Goal: Transaction & Acquisition: Register for event/course

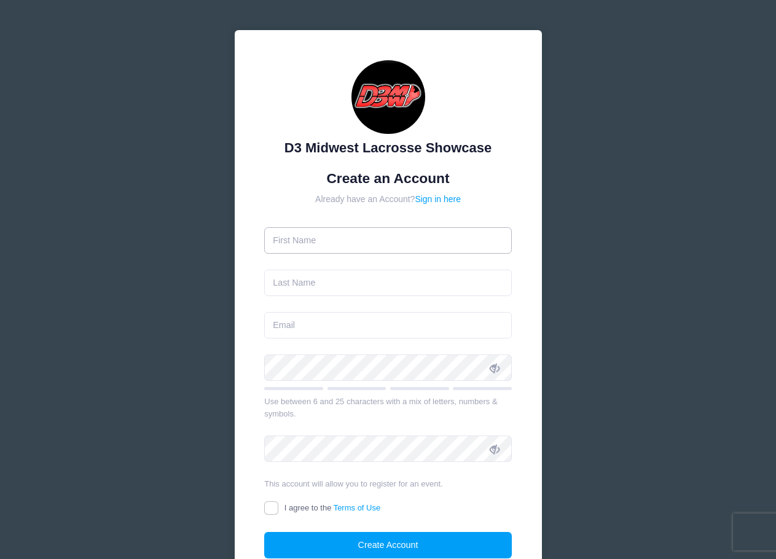
click at [351, 233] on input "text" at bounding box center [387, 240] width 247 height 26
click at [306, 243] on input "text" at bounding box center [387, 240] width 247 height 26
type input "Bob"
click at [301, 282] on input "text" at bounding box center [387, 283] width 247 height 26
type input "Sillers"
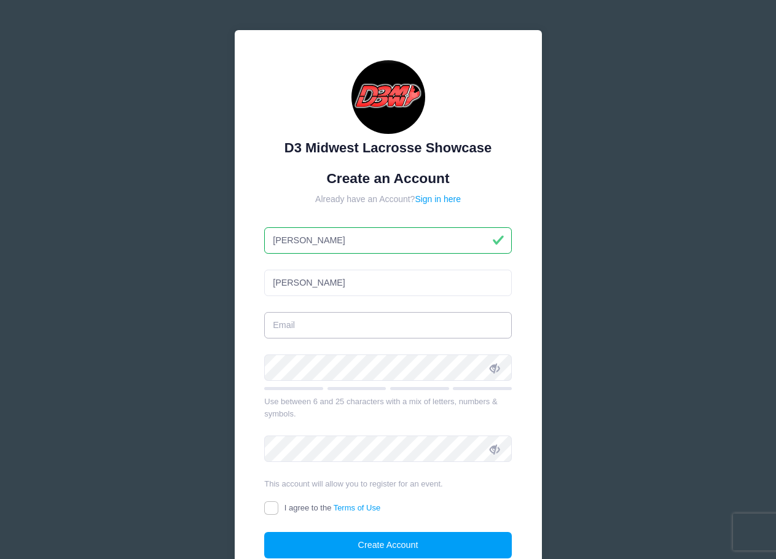
type input "bsillers@hinespark.com"
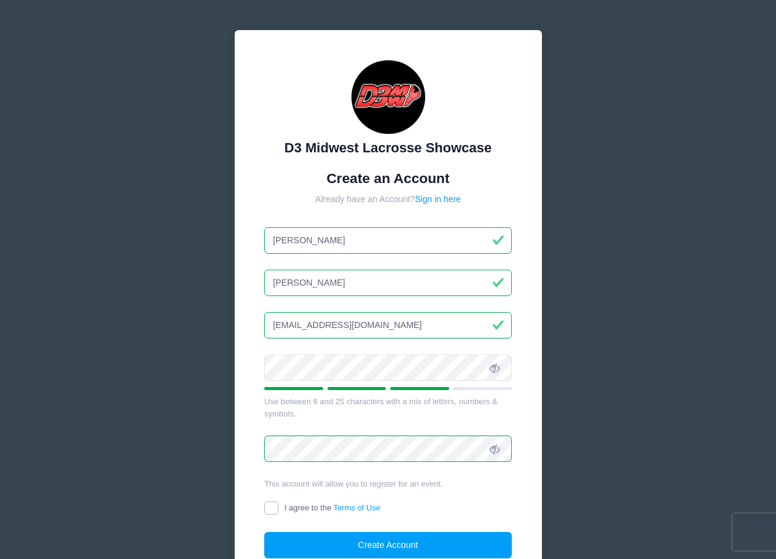
click at [272, 508] on input "I agree to the Terms of Use" at bounding box center [271, 508] width 14 height 14
checkbox input "true"
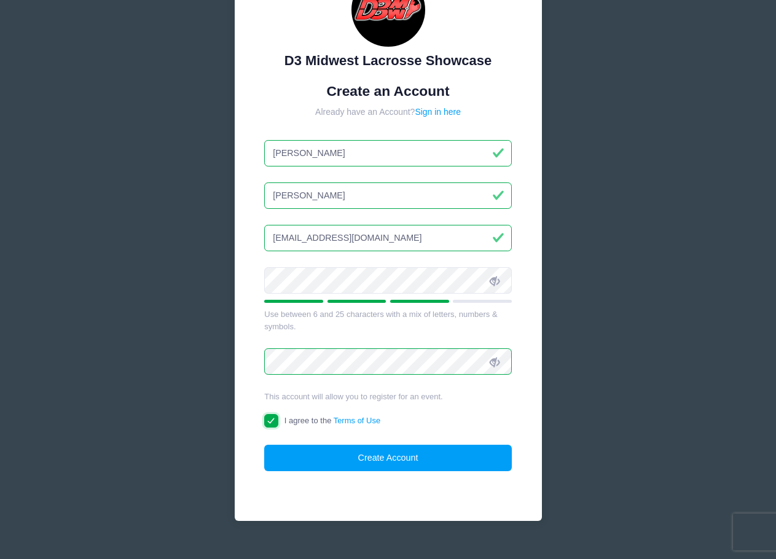
scroll to position [109, 0]
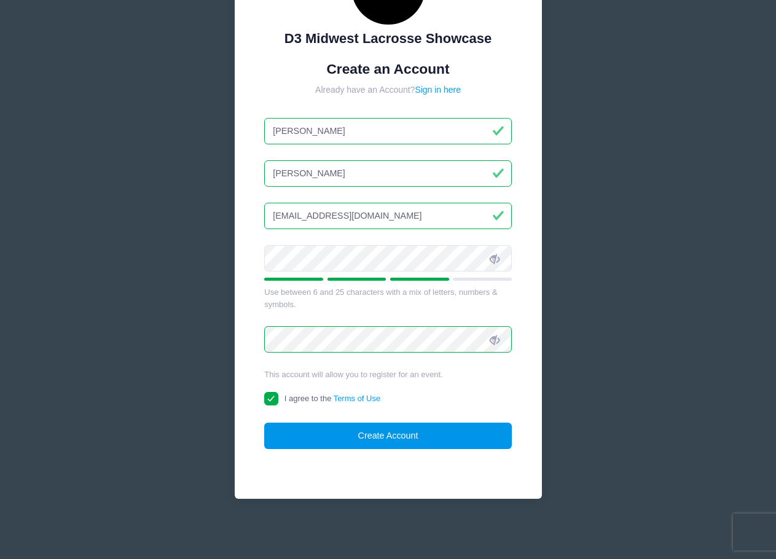
click at [399, 437] on button "Create Account" at bounding box center [387, 435] width 247 height 26
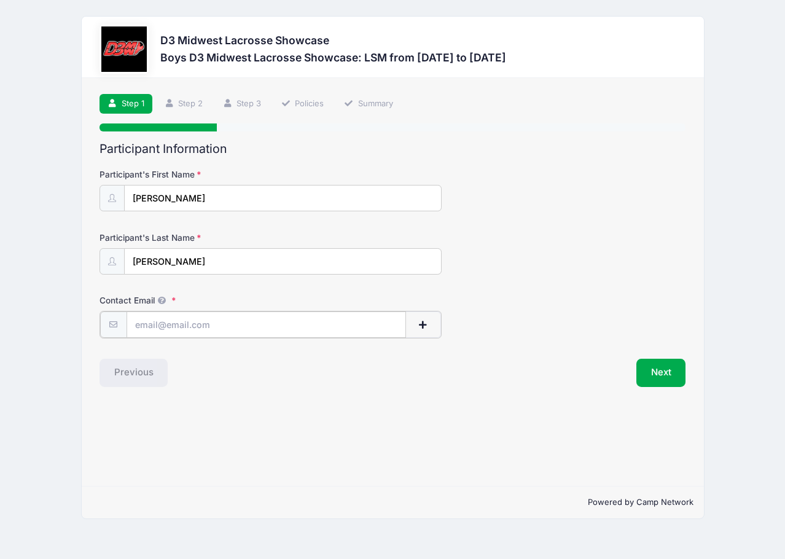
click at [158, 324] on input "Contact Email" at bounding box center [265, 324] width 279 height 26
type input "bsillers@hinespark.com"
click at [658, 371] on button "Next" at bounding box center [661, 371] width 50 height 28
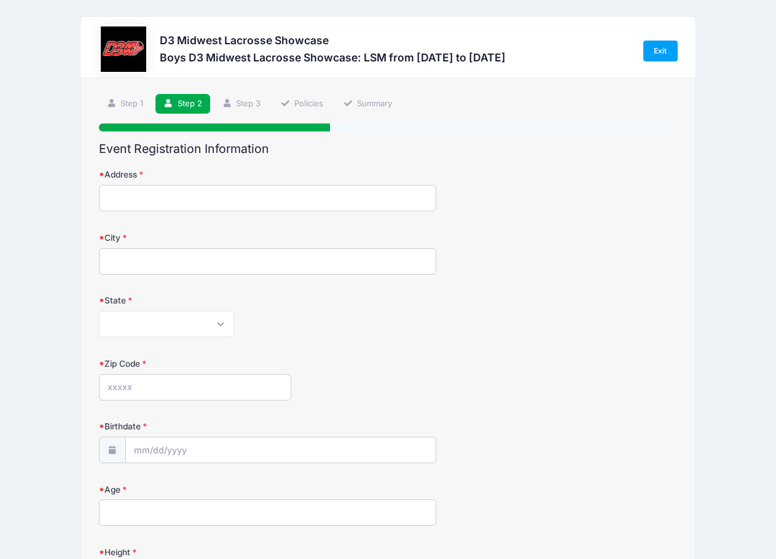
click at [169, 200] on input "Address" at bounding box center [268, 198] width 338 height 26
type input "9227 MARIE ST"
type input "LIVONIA"
select select "MI"
type input "48150"
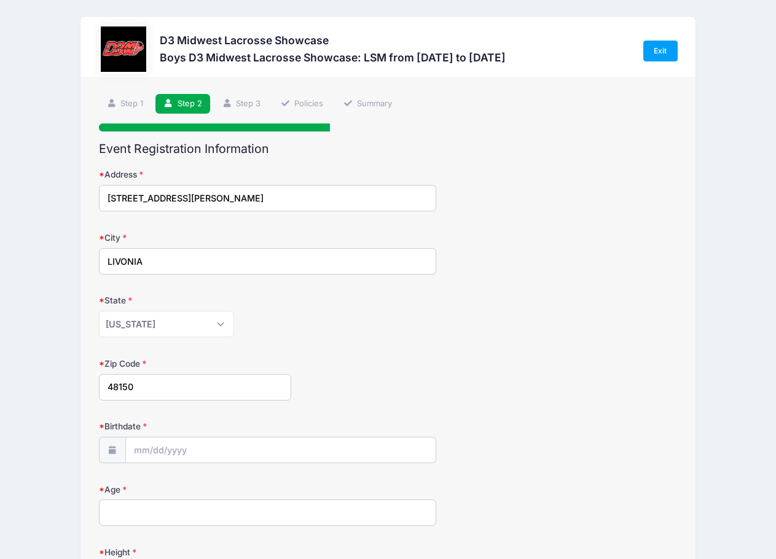
type input "(231) 633-7399"
type input "Henry Sillers"
type input "bsillers@hinespark.com"
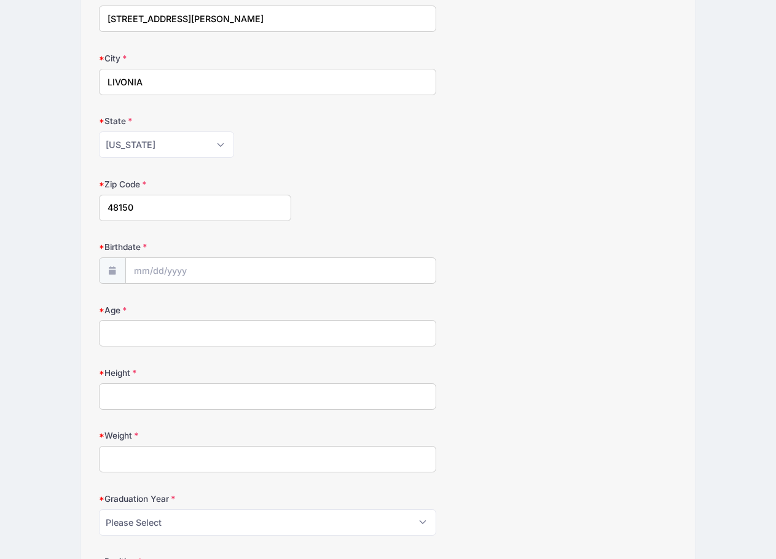
scroll to position [184, 0]
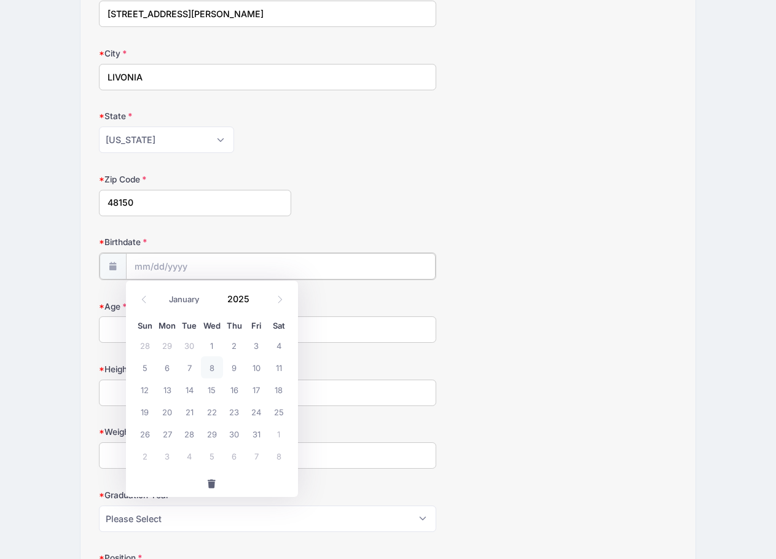
click at [165, 263] on input "Birthdate" at bounding box center [280, 266] width 309 height 26
click at [255, 292] on span at bounding box center [256, 293] width 9 height 9
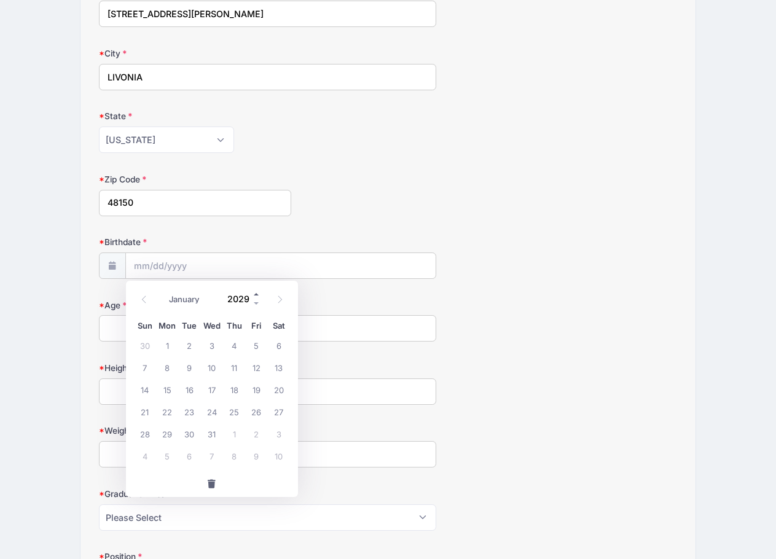
click at [255, 292] on span at bounding box center [256, 293] width 9 height 9
click at [255, 300] on span at bounding box center [256, 302] width 9 height 9
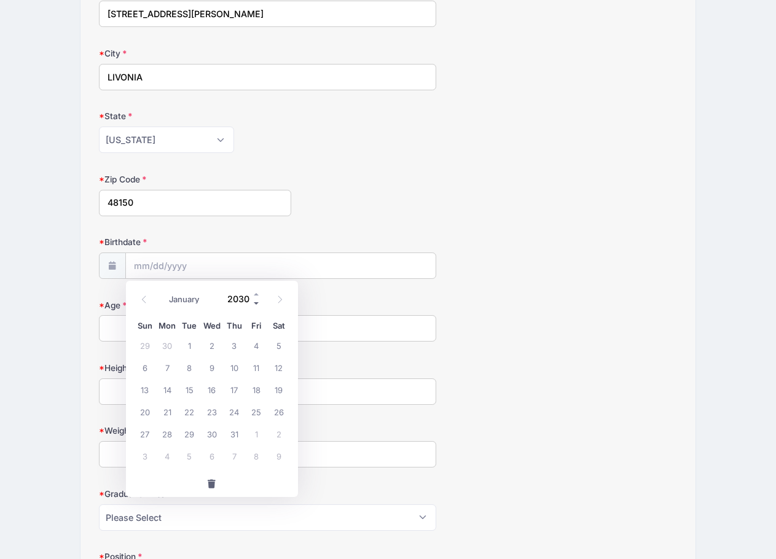
click at [255, 300] on span at bounding box center [256, 302] width 9 height 9
click at [257, 302] on span at bounding box center [256, 302] width 9 height 9
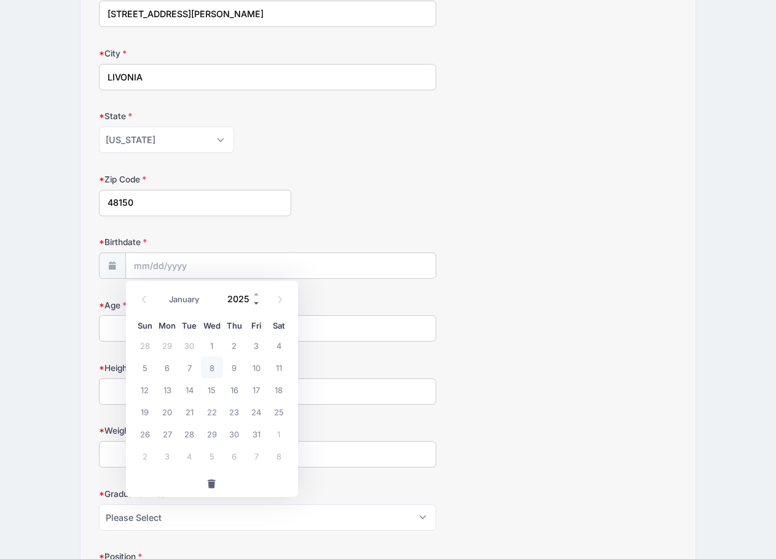
click at [257, 302] on span at bounding box center [256, 302] width 9 height 9
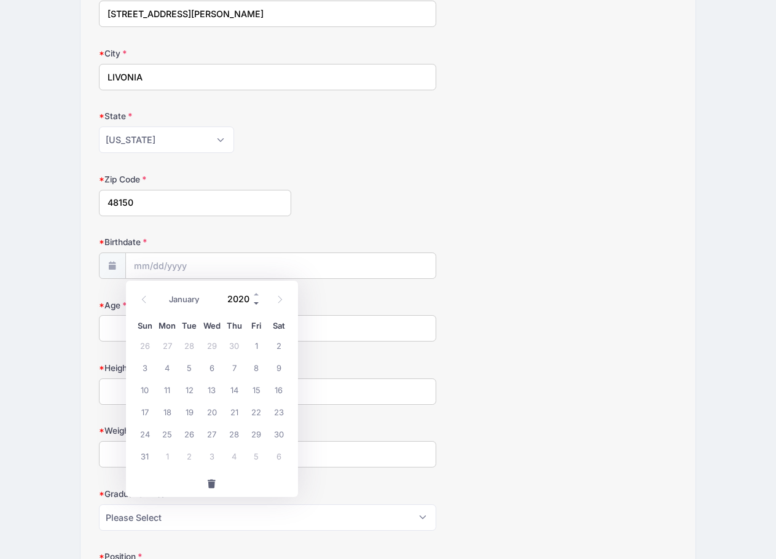
click at [257, 302] on span at bounding box center [256, 302] width 9 height 9
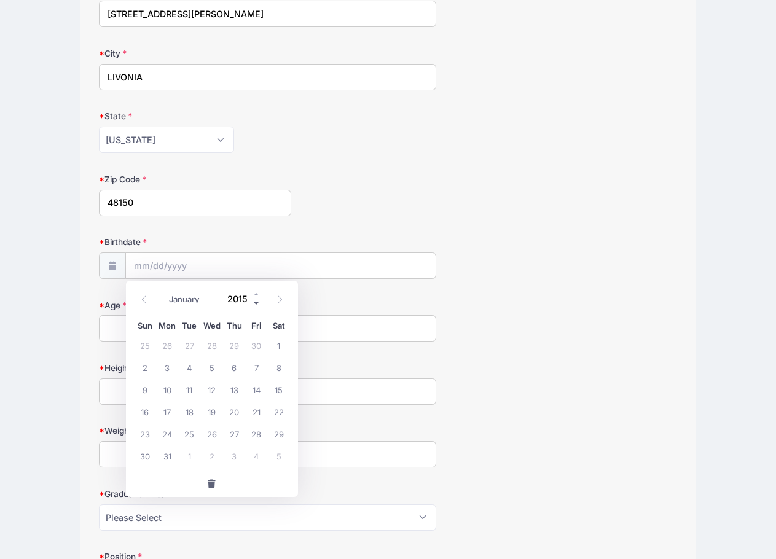
click at [257, 302] on span at bounding box center [256, 302] width 9 height 9
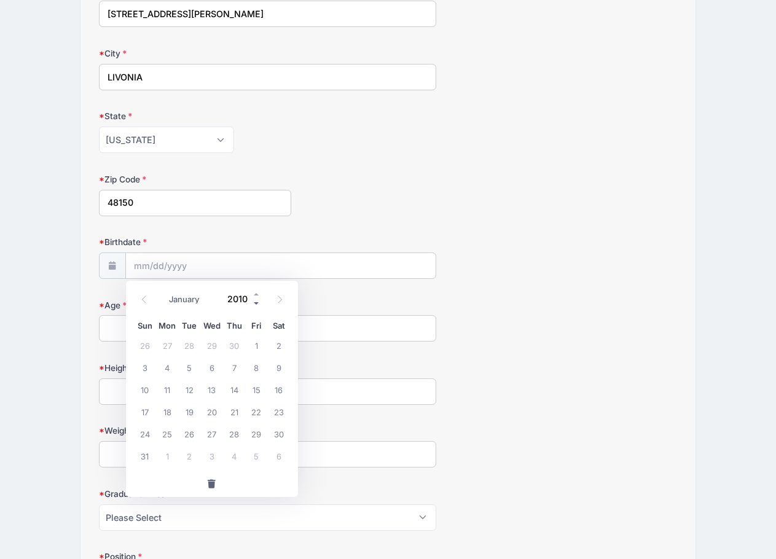
click at [257, 302] on span at bounding box center [256, 302] width 9 height 9
type input "2009"
click at [175, 297] on select "January February March April May June July August September October November De…" at bounding box center [190, 299] width 55 height 16
select select "8"
click at [163, 291] on select "January February March April May June July August September October November De…" at bounding box center [190, 299] width 55 height 16
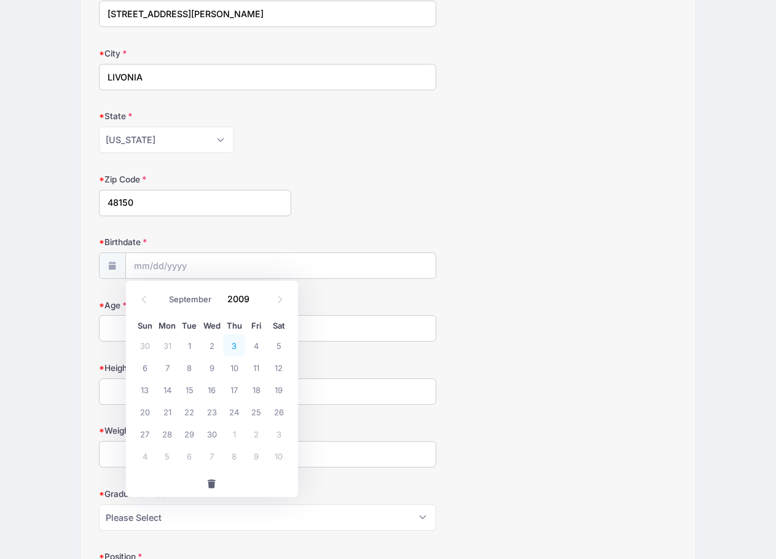
click at [236, 346] on span "3" at bounding box center [234, 345] width 22 height 22
type input "09/03/2009"
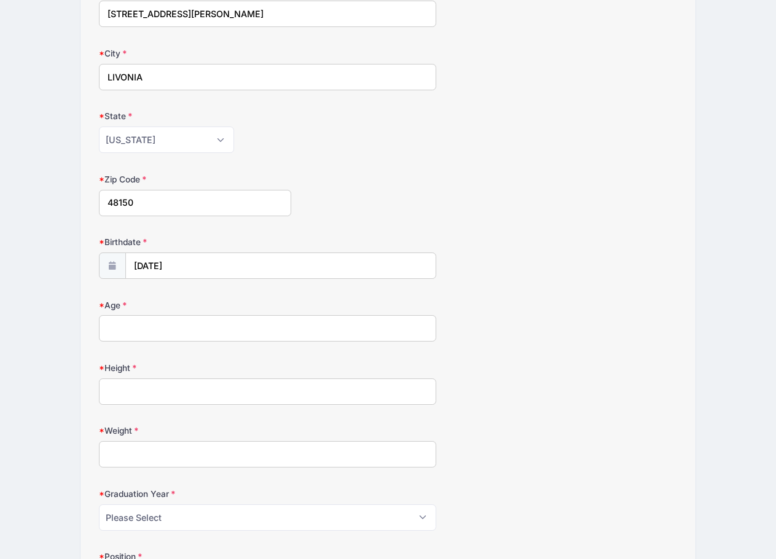
click at [176, 331] on input "Age" at bounding box center [268, 328] width 338 height 26
type input "16"
click at [157, 394] on input "Height" at bounding box center [268, 391] width 338 height 26
type input "5'8""
click at [166, 449] on input "Weight" at bounding box center [268, 454] width 338 height 26
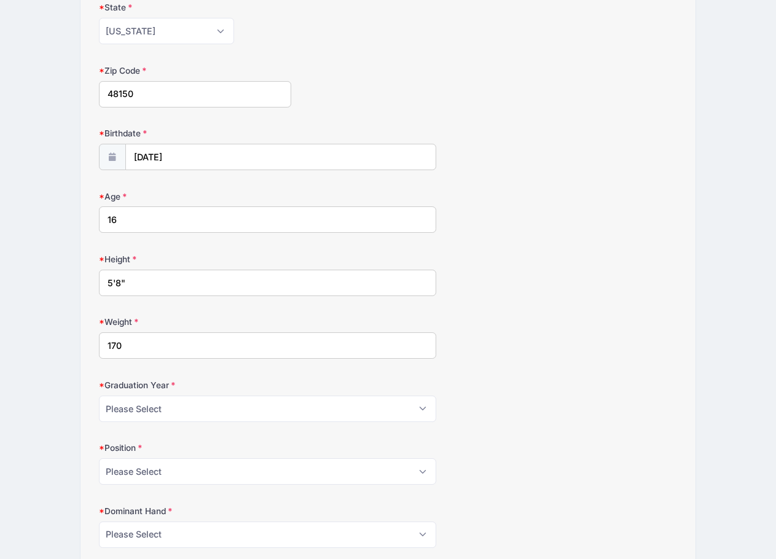
scroll to position [307, 0]
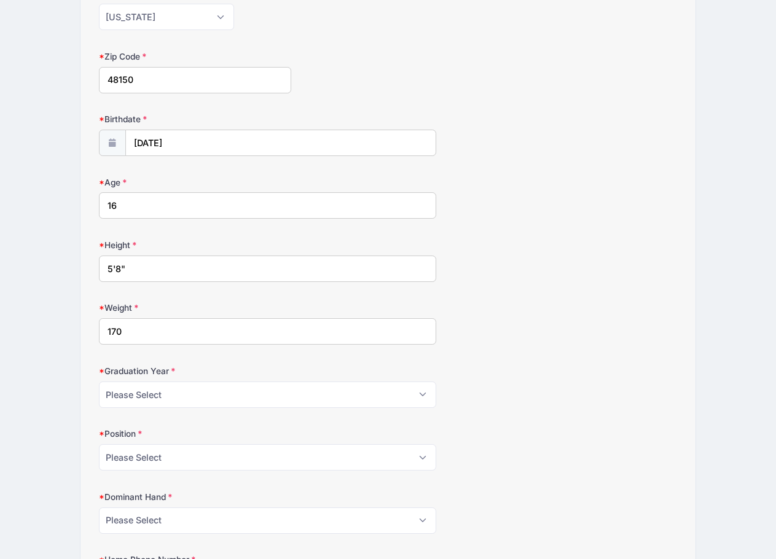
type input "170"
click at [180, 392] on select "Please Select 2024 2025 2026 2027 2028" at bounding box center [268, 394] width 338 height 26
select select "2028"
click at [99, 381] on select "Please Select 2024 2025 2026 2027 2028" at bounding box center [268, 394] width 338 height 26
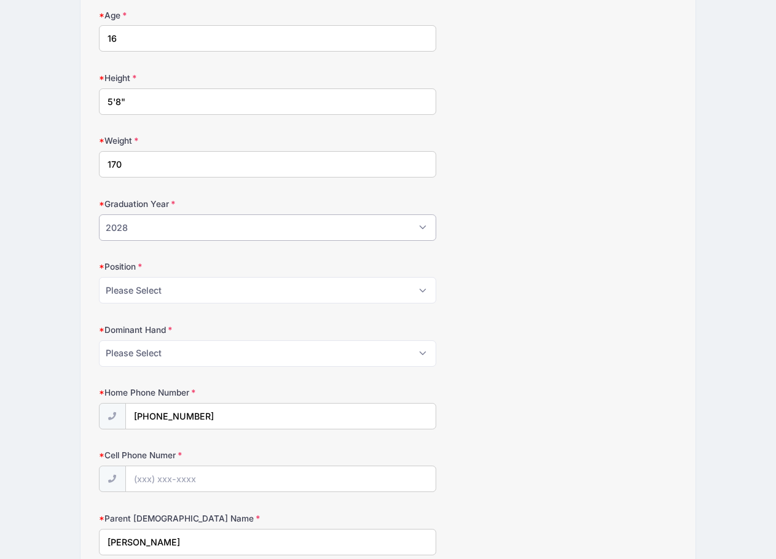
scroll to position [553, 0]
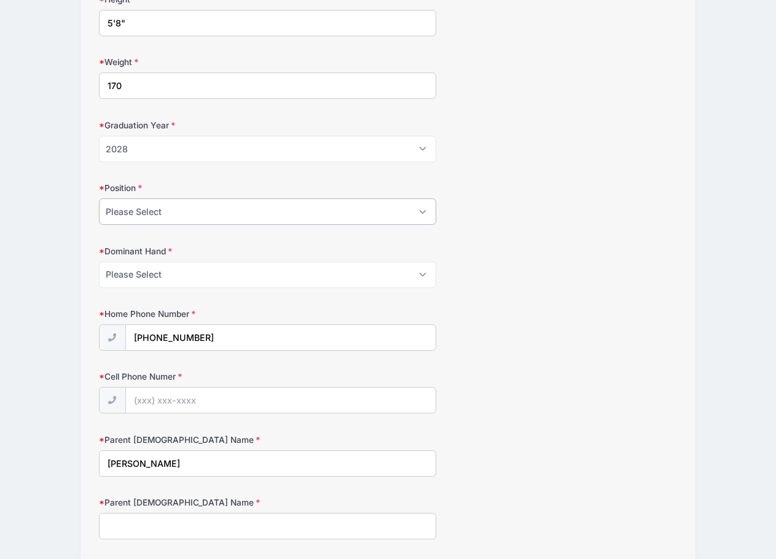
click at [268, 212] on select "Please Select Attack Midfield Defense Goalie LSM Face Off" at bounding box center [268, 211] width 338 height 26
select select "LSM"
click at [99, 198] on select "Please Select Attack Midfield Defense Goalie LSM Face Off" at bounding box center [268, 211] width 338 height 26
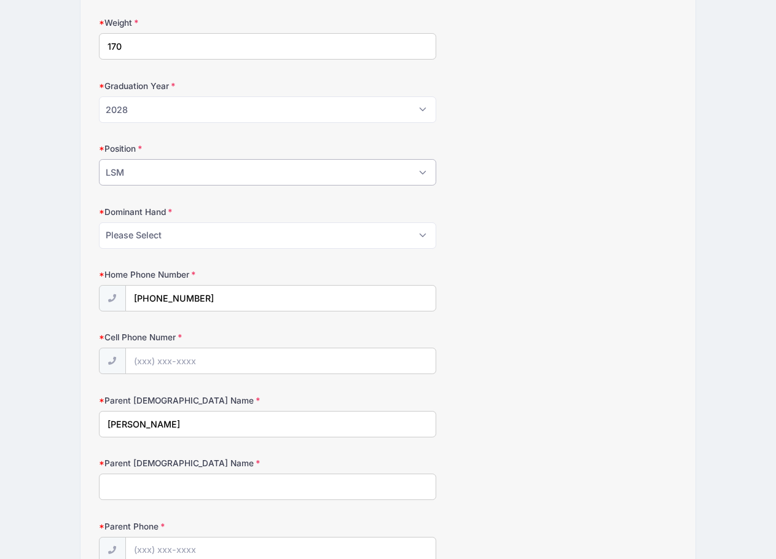
scroll to position [614, 0]
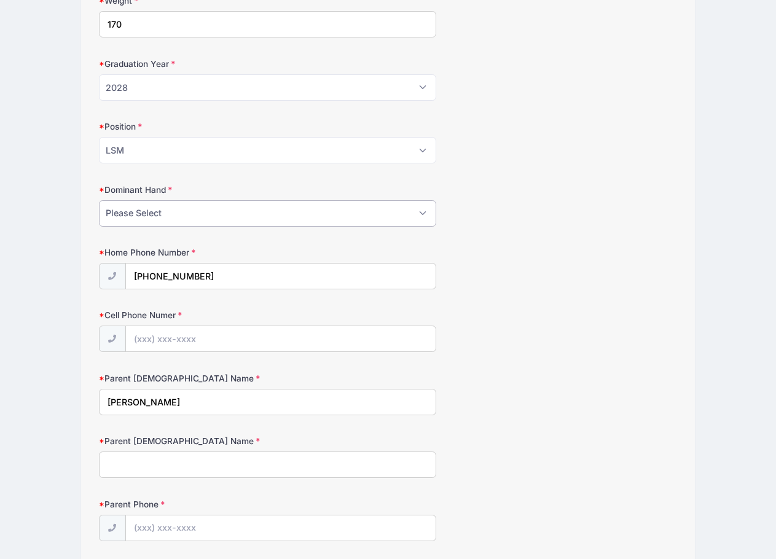
click at [350, 214] on select "Please Select Right Left" at bounding box center [268, 213] width 338 height 26
select select "Left"
click at [99, 200] on select "Please Select Right Left" at bounding box center [268, 213] width 338 height 26
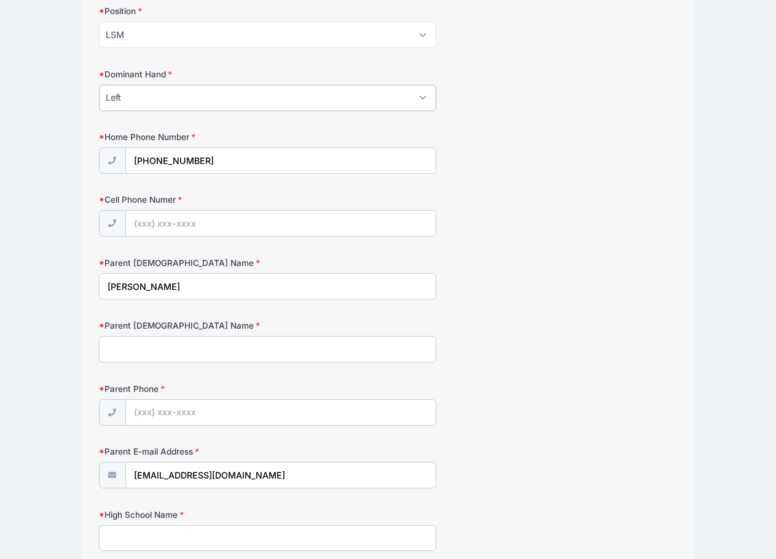
scroll to position [737, 0]
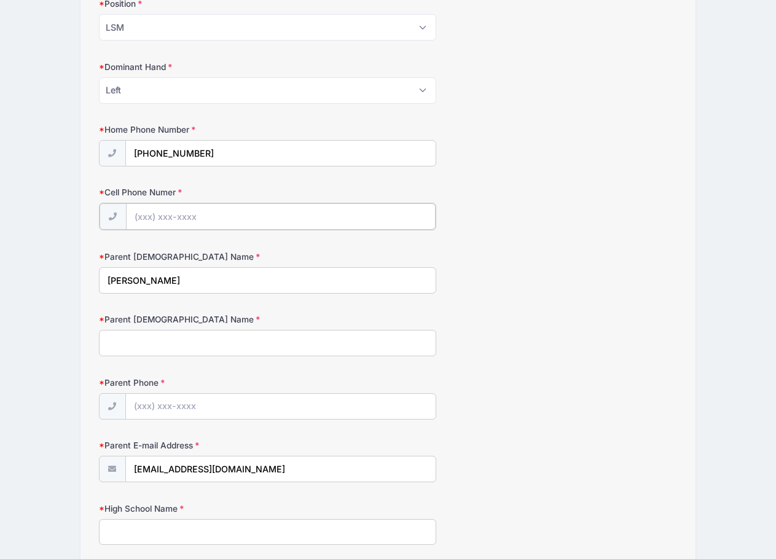
click at [149, 217] on input "Cell Phone Numer" at bounding box center [280, 216] width 309 height 26
type input "(231) 633-7399"
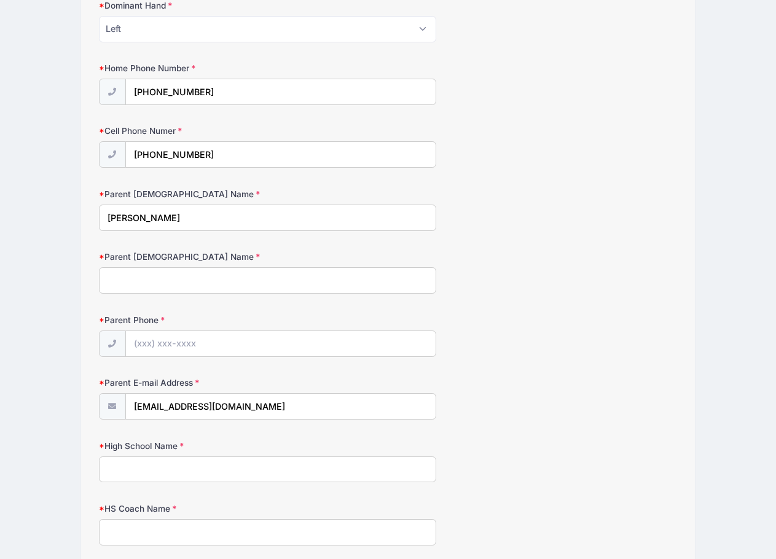
drag, startPoint x: 130, startPoint y: 220, endPoint x: 101, endPoint y: 227, distance: 29.6
click at [101, 227] on input "Henry Sillers" at bounding box center [268, 217] width 338 height 26
type input "Robert Sillers"
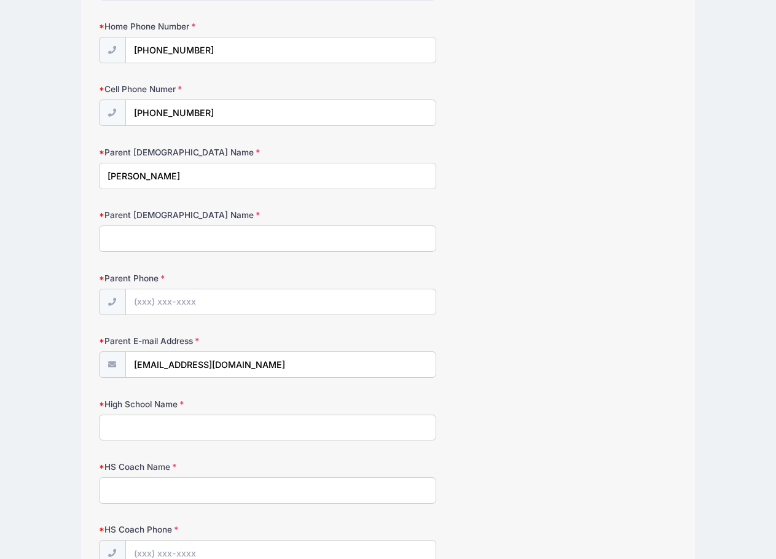
scroll to position [860, 0]
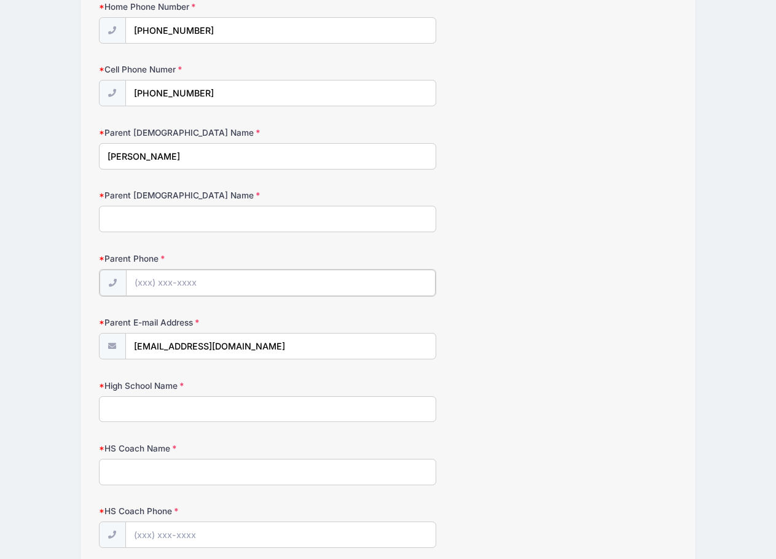
click at [171, 285] on input "Parent Phone" at bounding box center [280, 283] width 309 height 26
type input "(231) 633-7399"
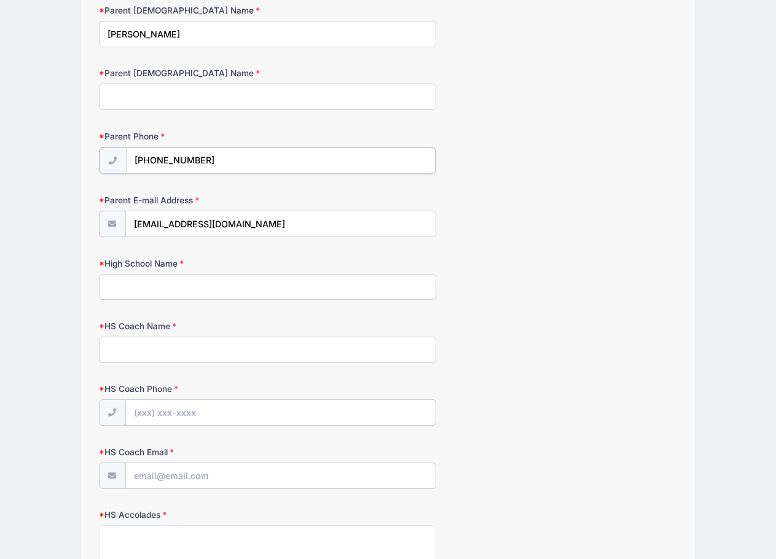
scroll to position [982, 0]
click at [181, 286] on input "High School Name" at bounding box center [268, 285] width 338 height 26
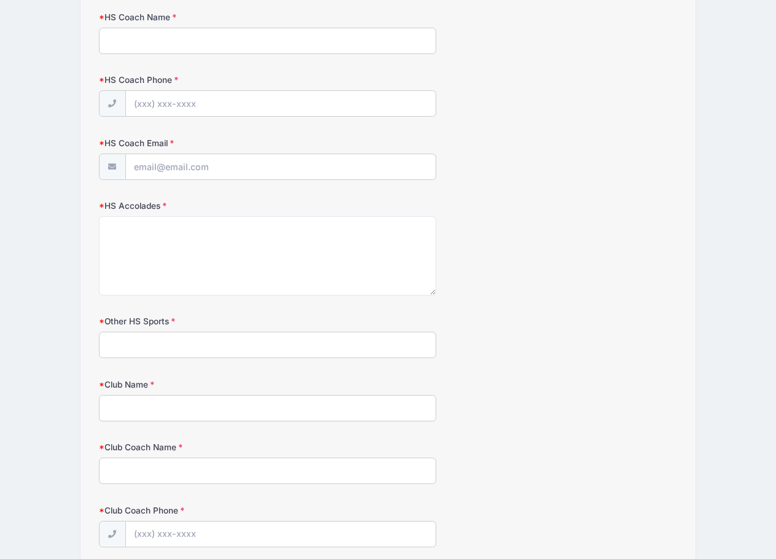
scroll to position [1167, 0]
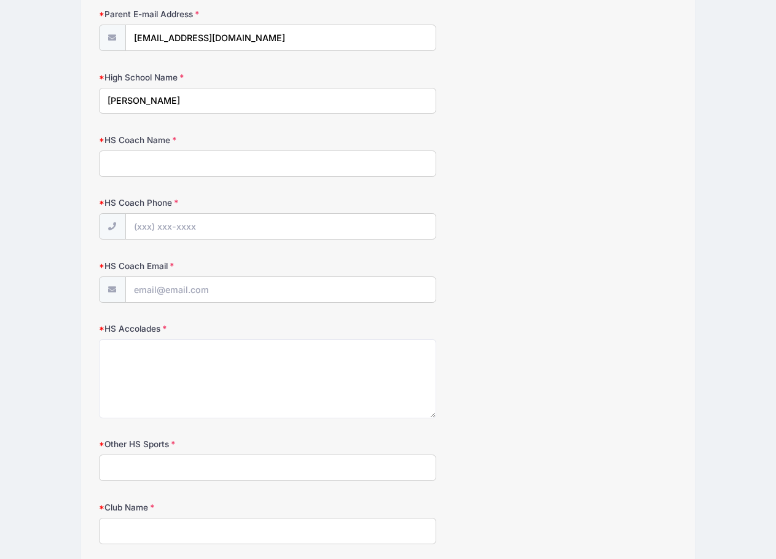
type input "Livonia Churchill"
click at [166, 160] on input "HS Coach Name" at bounding box center [268, 163] width 338 height 26
type input "Matthew Laurinec"
click at [193, 289] on input "HS Coach Email" at bounding box center [280, 290] width 309 height 26
drag, startPoint x: 199, startPoint y: 161, endPoint x: 35, endPoint y: 165, distance: 164.0
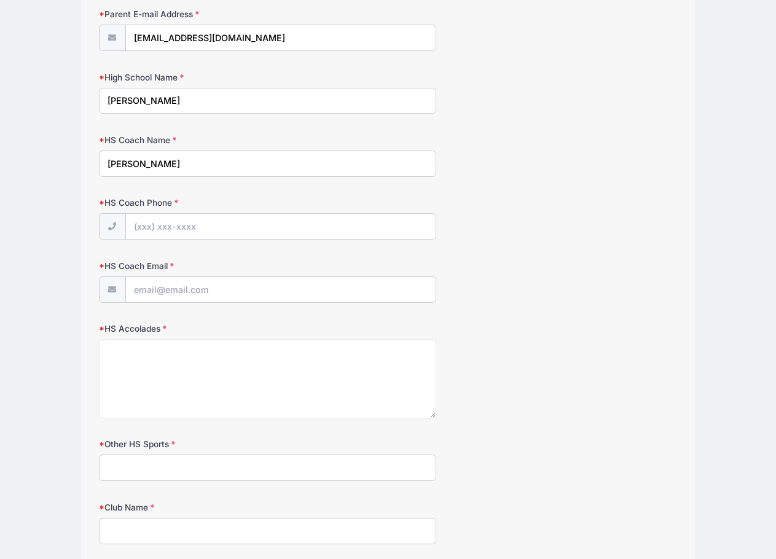
type input "Omar Mahmud"
click at [198, 229] on input "HS Coach Phone" at bounding box center [280, 227] width 309 height 26
type input "(734) 417-4615"
click at [209, 295] on input "HS Coach Email" at bounding box center [280, 290] width 309 height 26
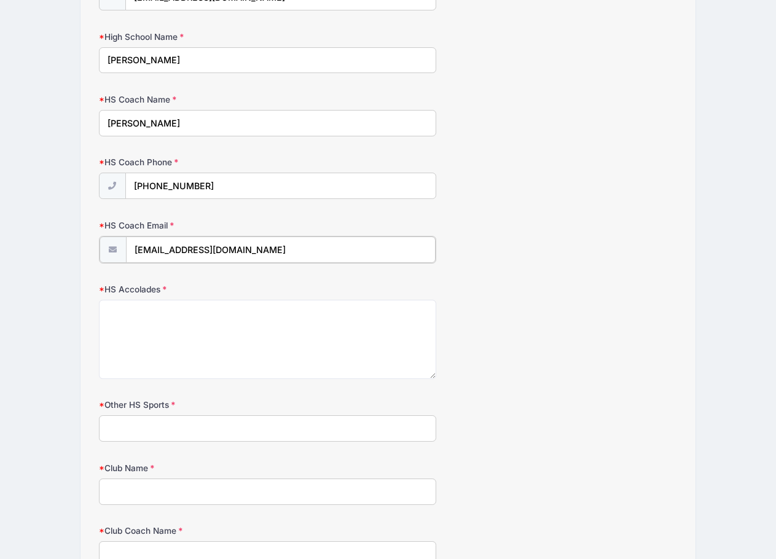
scroll to position [1228, 0]
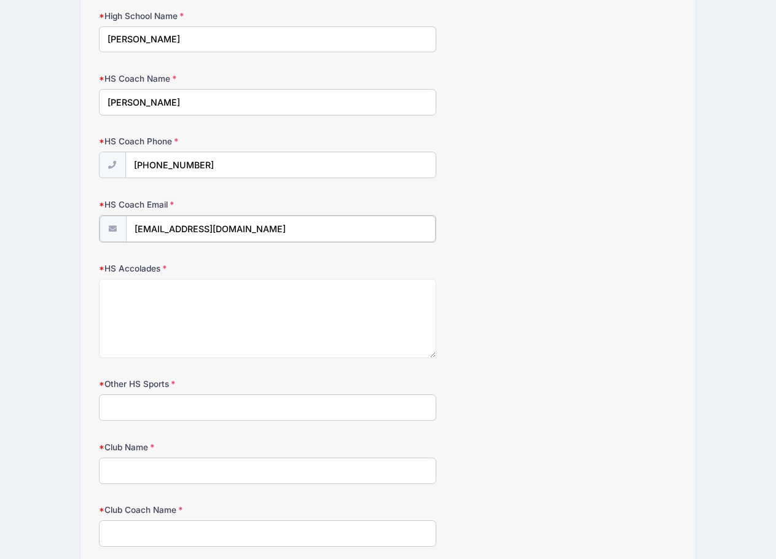
type input "mahmudt@umich.edu"
click at [184, 403] on input "Other HS Sports" at bounding box center [268, 406] width 338 height 26
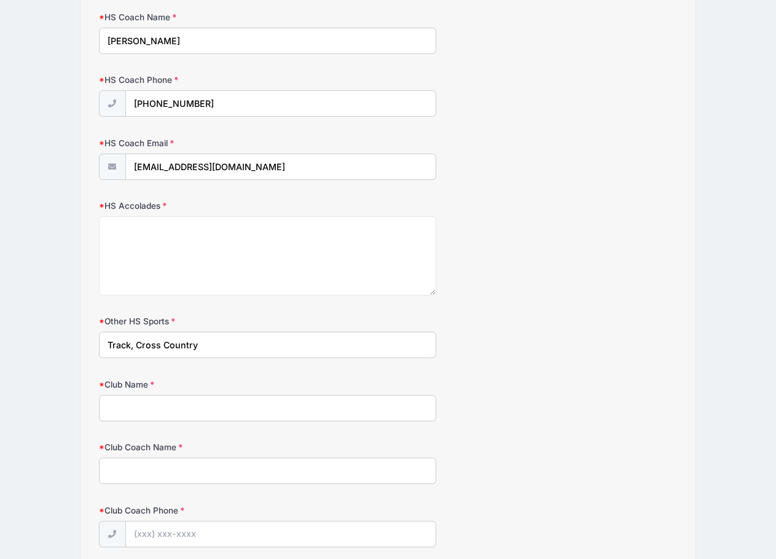
type input "Track, Cross Country"
click at [158, 408] on input "Club Name" at bounding box center [268, 408] width 338 height 26
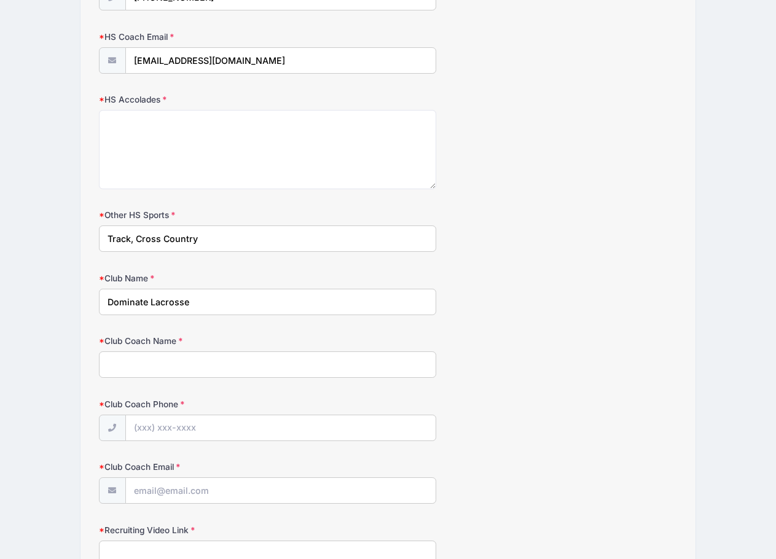
scroll to position [1412, 0]
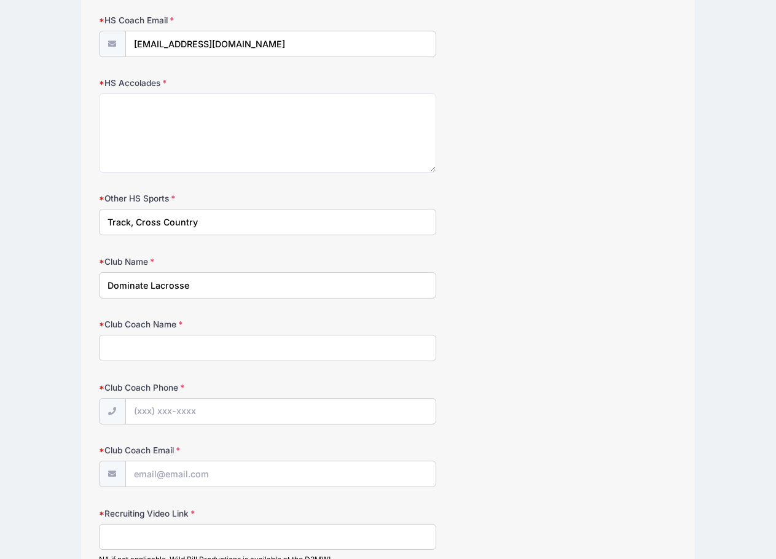
type input "Dominate Lacrosse"
click at [167, 352] on input "Club Coach Name" at bounding box center [268, 348] width 338 height 26
type input "Nick Diegel"
click at [169, 416] on input "Club Coach Phone" at bounding box center [280, 412] width 309 height 26
click at [169, 477] on input "Club Coach Email" at bounding box center [280, 474] width 309 height 26
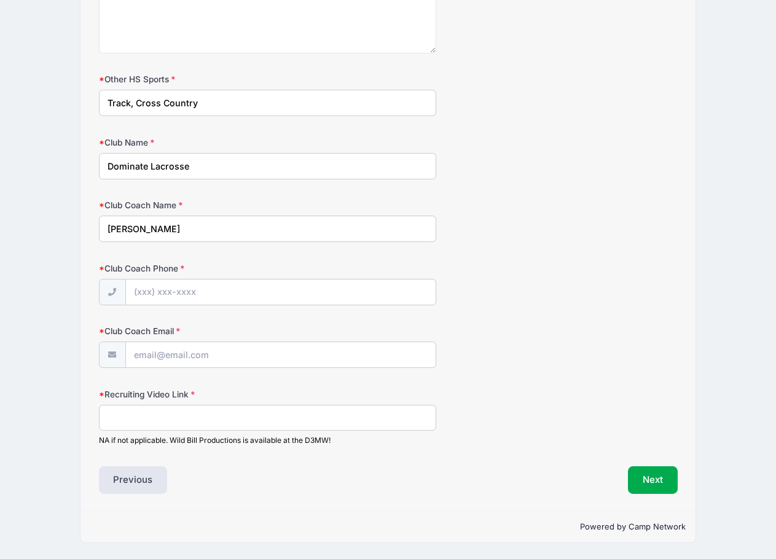
scroll to position [1531, 0]
click at [126, 417] on input "Recruiting Video Link" at bounding box center [268, 418] width 338 height 26
type input "n"
type input "NA"
click at [158, 352] on input "Club Coach Email" at bounding box center [280, 355] width 309 height 26
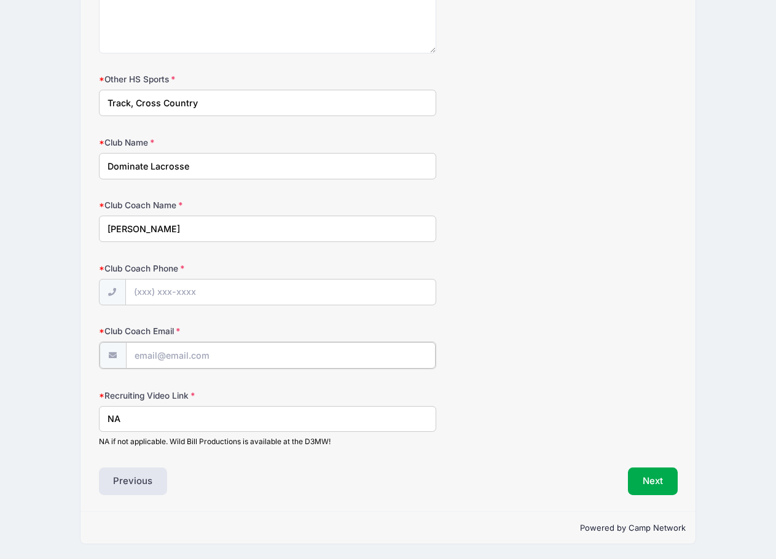
paste input "diegelnick15@gmail.com"
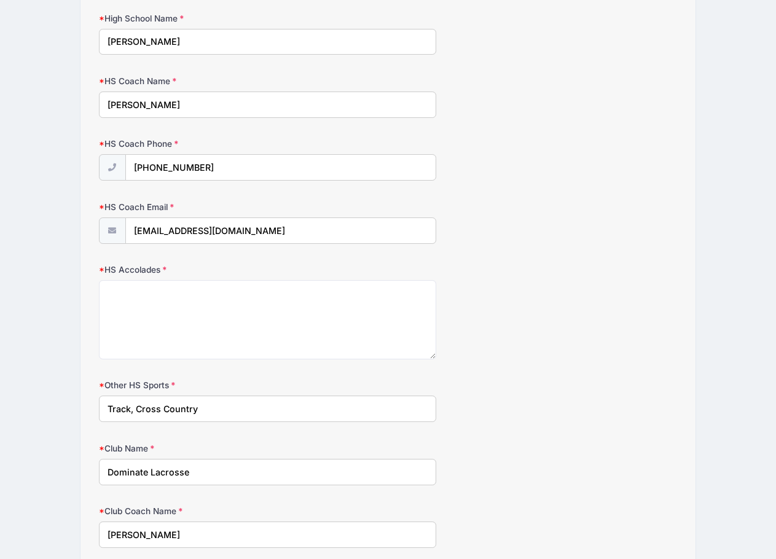
scroll to position [1164, 0]
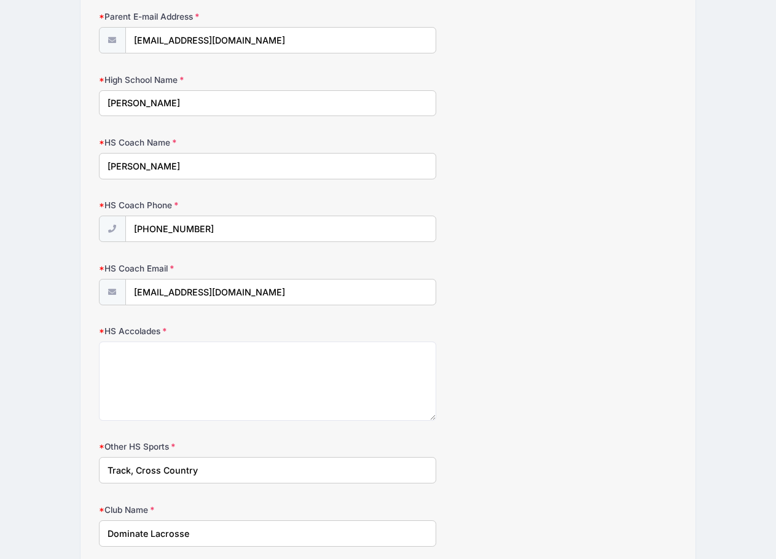
type input "diegelnick15@gmail.com"
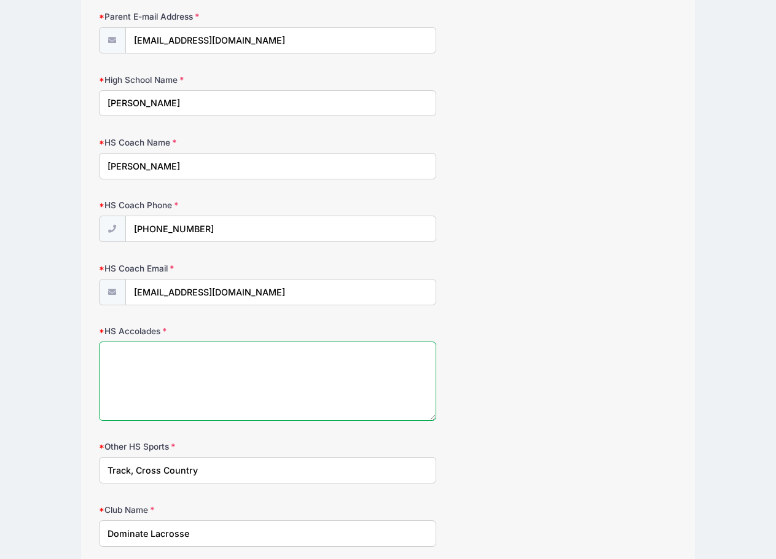
click at [158, 354] on textarea "HS Accolades" at bounding box center [268, 380] width 338 height 79
type textarea "UNRL Lacrosse"
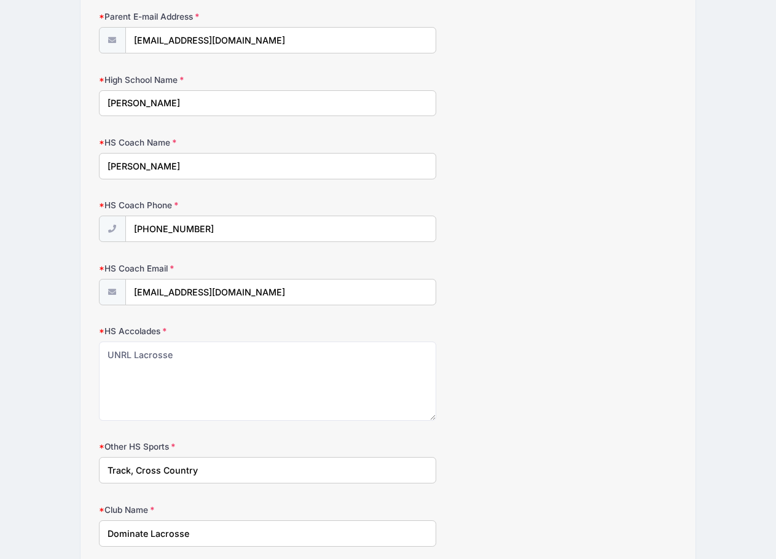
click at [471, 381] on div "HS Accolades UNRL Lacrosse" at bounding box center [388, 373] width 578 height 96
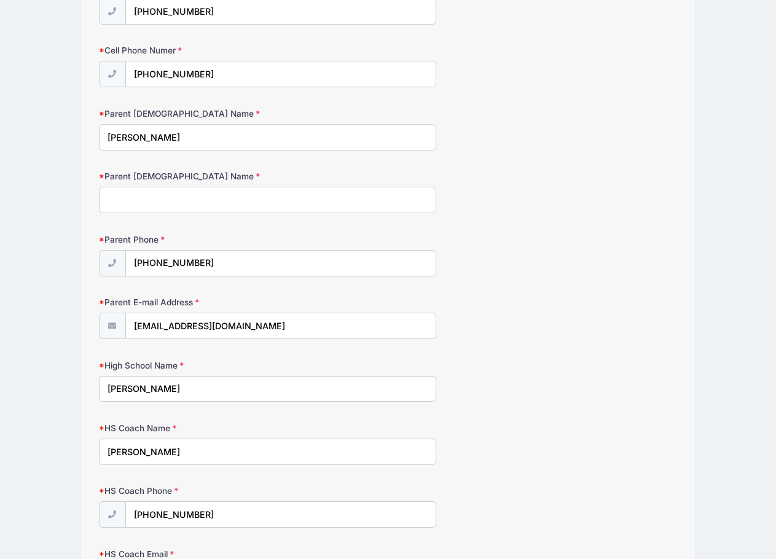
scroll to position [857, 0]
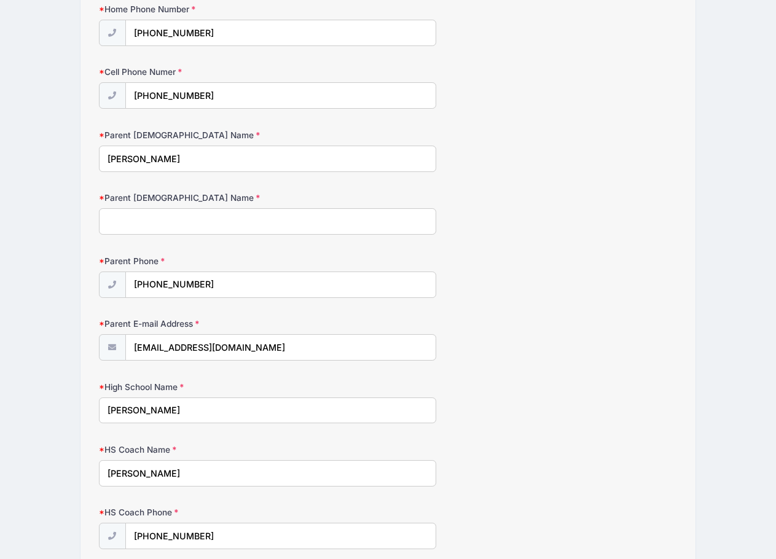
click at [134, 225] on input "Parent 2 Name" at bounding box center [268, 221] width 338 height 26
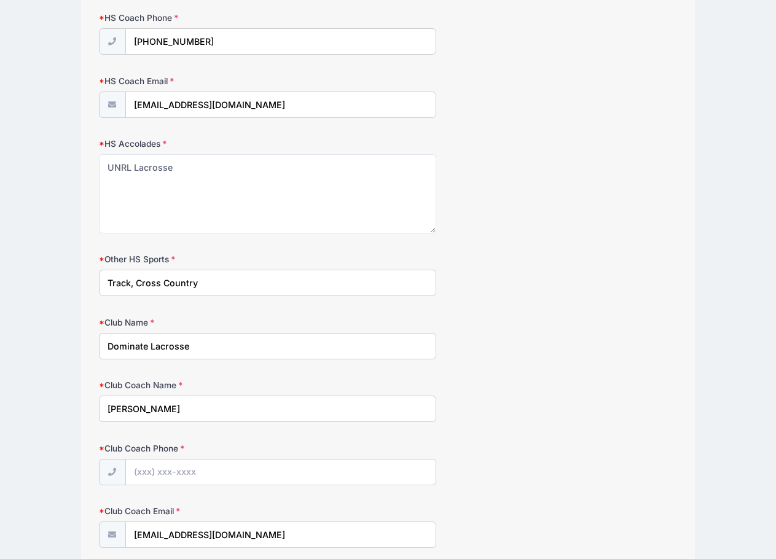
scroll to position [1347, 0]
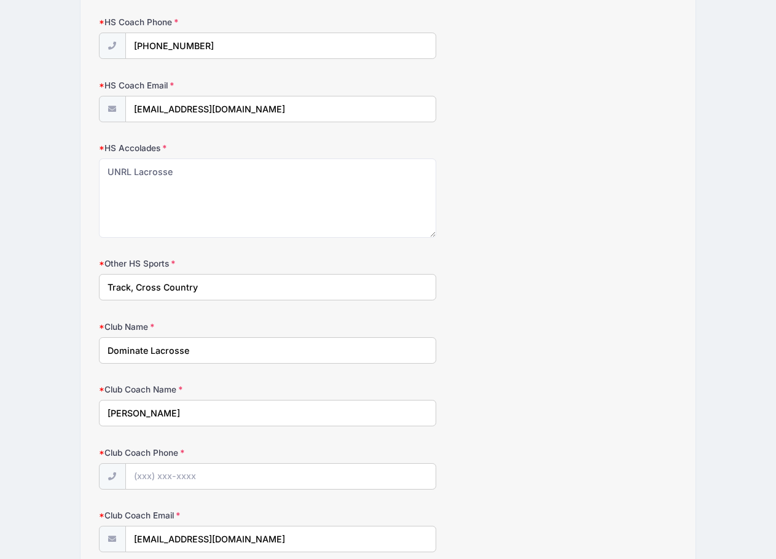
type input "Teresa Sillers"
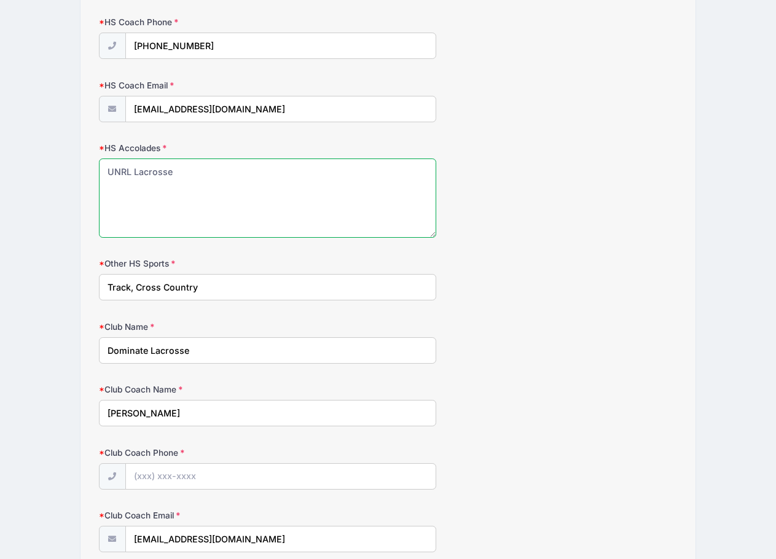
click at [224, 170] on textarea "UNRL Lacrosse" at bounding box center [268, 197] width 338 height 79
click at [106, 169] on textarea "UNRL Lacrosse" at bounding box center [268, 197] width 338 height 79
click at [228, 172] on textarea "Formerly UNRL Lacrosse" at bounding box center [268, 197] width 338 height 79
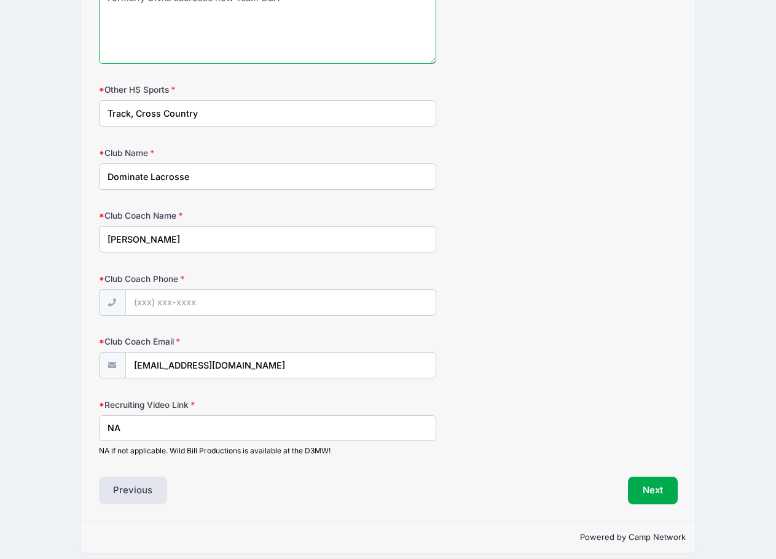
scroll to position [1531, 0]
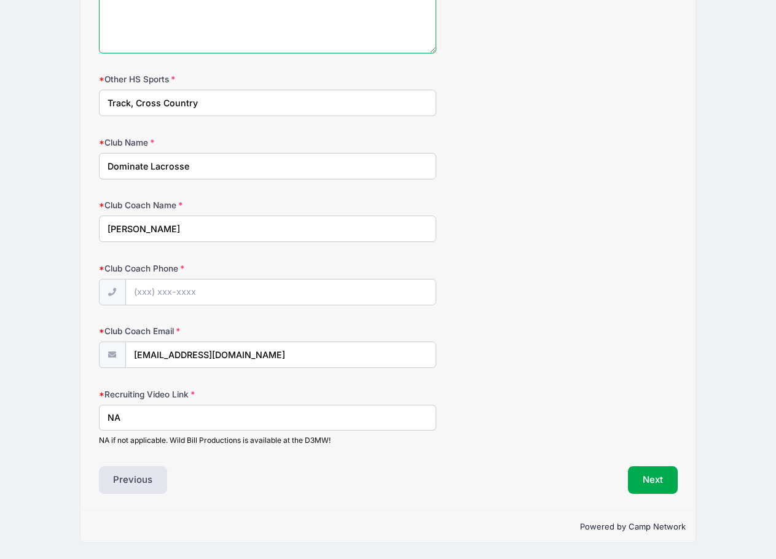
type textarea "Formerly UNRL Lacrosse now Team USA"
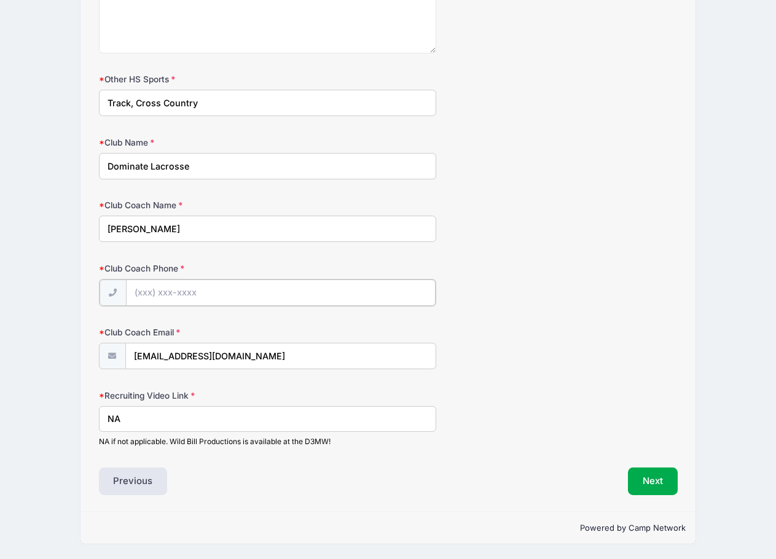
click at [167, 295] on input "Club Coach Phone" at bounding box center [280, 292] width 309 height 26
paste input "(248) 444-6148"
type input "(248) 444-6148"
click at [646, 479] on button "Next" at bounding box center [653, 480] width 50 height 28
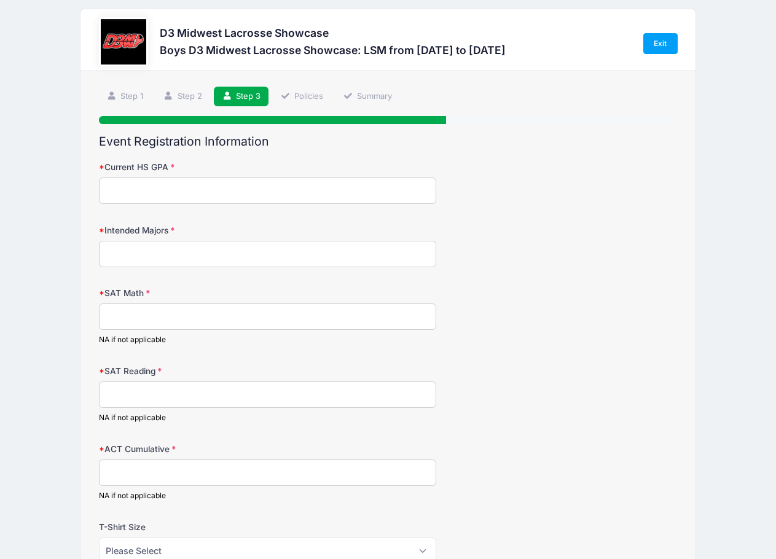
scroll to position [0, 0]
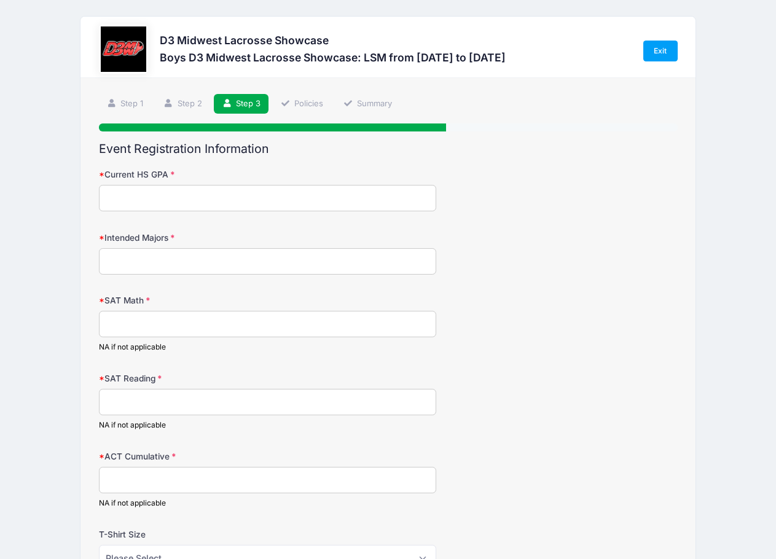
click at [168, 194] on input "Current HS GPA" at bounding box center [268, 198] width 338 height 26
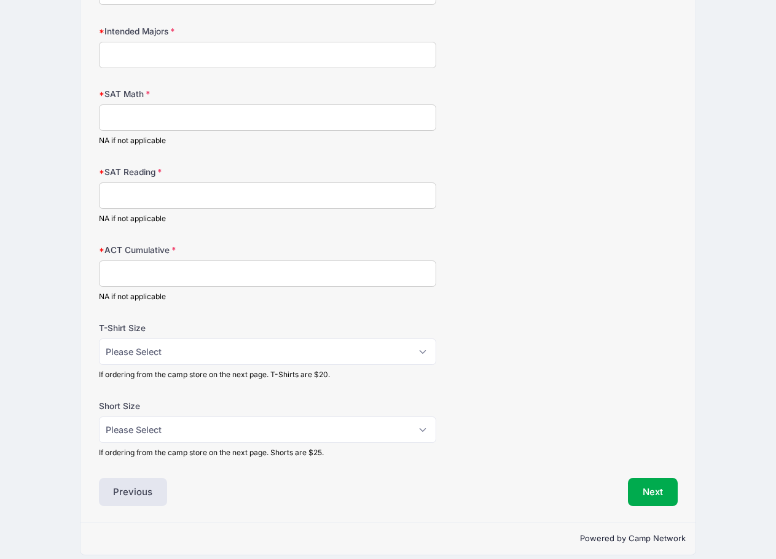
scroll to position [219, 0]
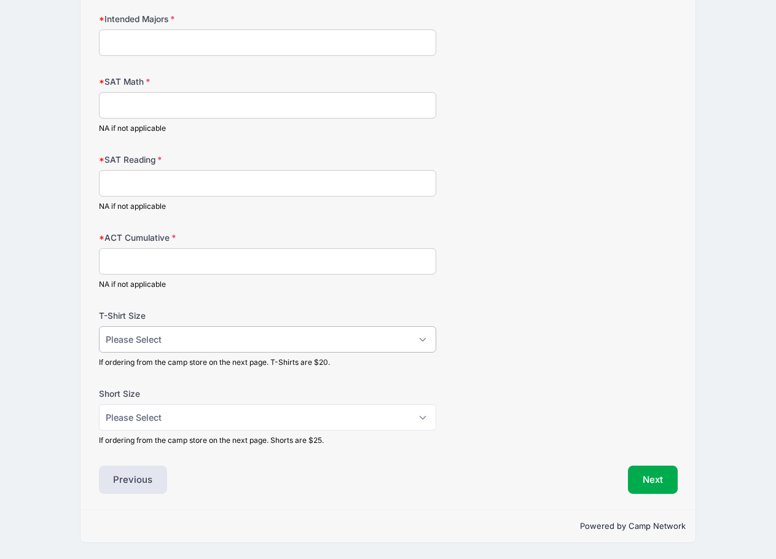
click at [426, 338] on select "Please Select Adult Small Adult Medium Adult Large Adult XL" at bounding box center [268, 339] width 338 height 26
select select "Adult Medium"
click at [99, 326] on select "Please Select Adult Small Adult Medium Adult Large Adult XL" at bounding box center [268, 339] width 338 height 26
click at [325, 414] on select "Please Select Adult Small Adult Medium Adult Large Adult XL" at bounding box center [268, 417] width 338 height 26
select select "Adult Medium"
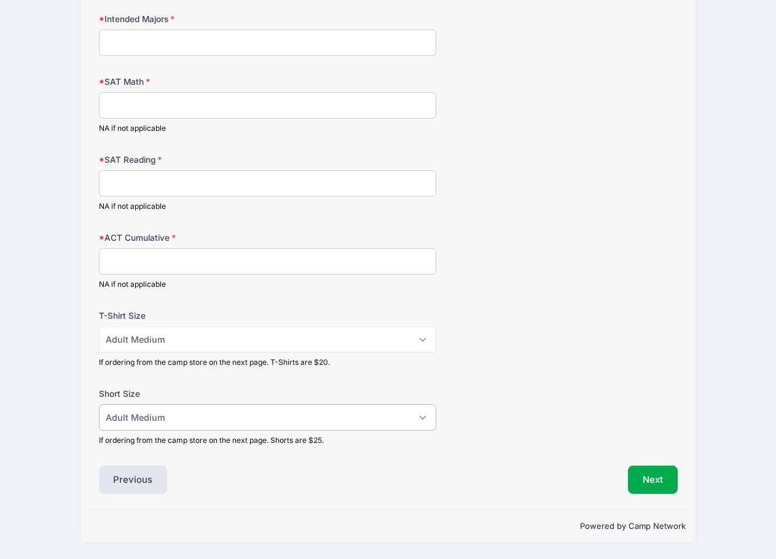
click at [99, 404] on select "Please Select Adult Small Adult Medium Adult Large Adult XL" at bounding box center [268, 417] width 338 height 26
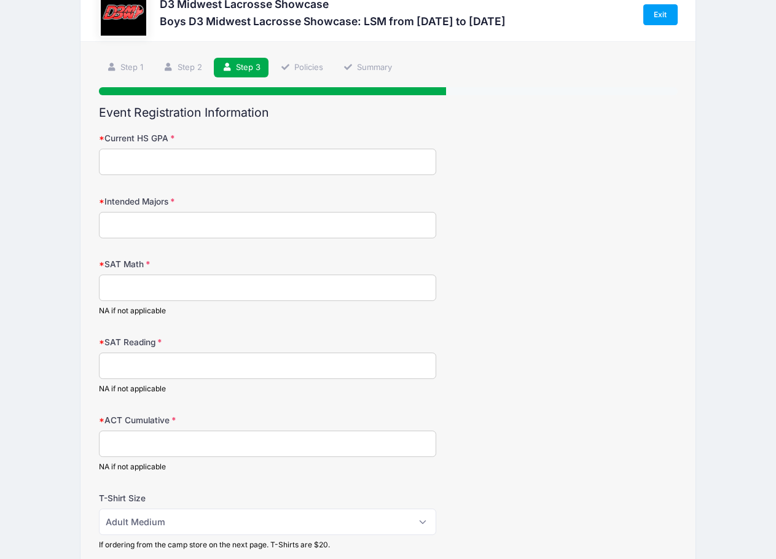
scroll to position [0, 0]
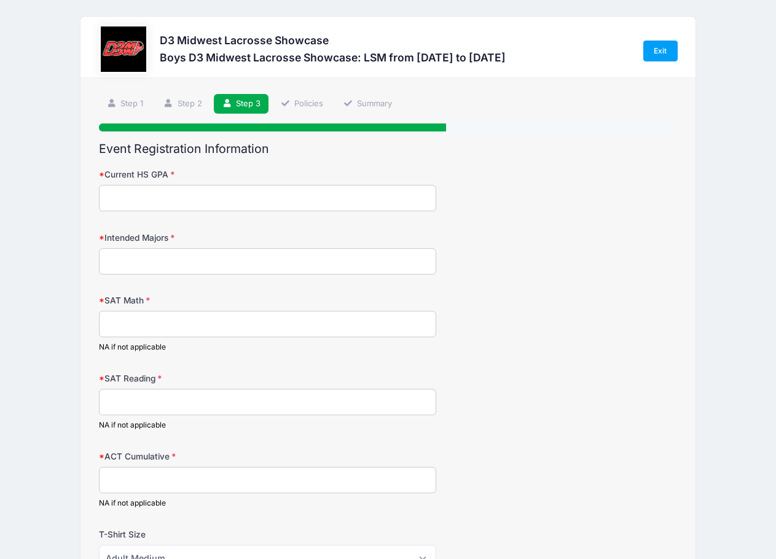
click at [160, 201] on input "Current HS GPA" at bounding box center [268, 198] width 338 height 26
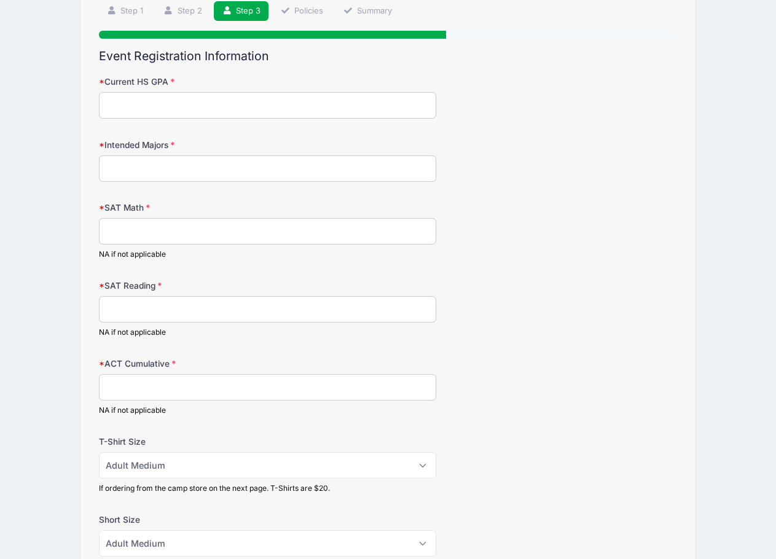
scroll to position [219, 0]
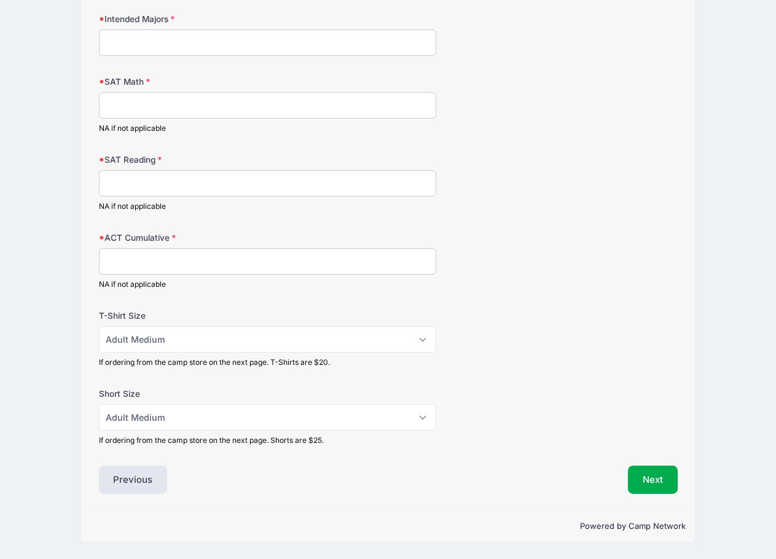
click at [198, 265] on input "ACT Cumulative" at bounding box center [268, 261] width 338 height 26
type input "NA"
click at [146, 187] on input "SAT Reading" at bounding box center [268, 183] width 338 height 26
type input "NA"
click at [127, 106] on input "SAT Math" at bounding box center [268, 105] width 338 height 26
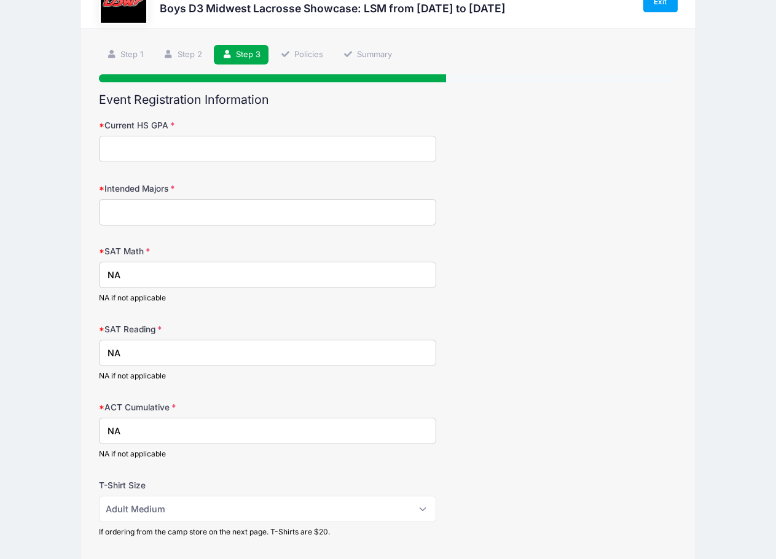
scroll to position [0, 0]
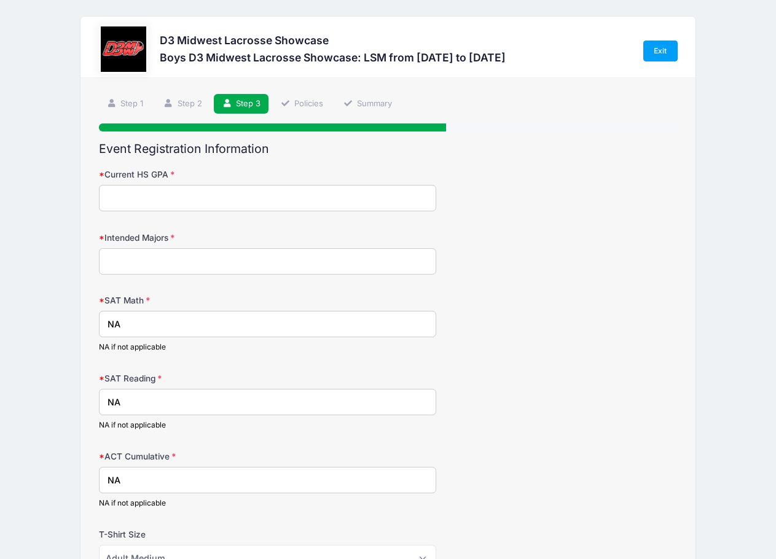
type input "NA"
click at [213, 265] on input "Intended Majors" at bounding box center [268, 261] width 338 height 26
type input "Aviation"
click at [177, 195] on input "Current HS GPA" at bounding box center [268, 198] width 338 height 26
click at [203, 198] on input "Current HS GPA" at bounding box center [268, 198] width 338 height 26
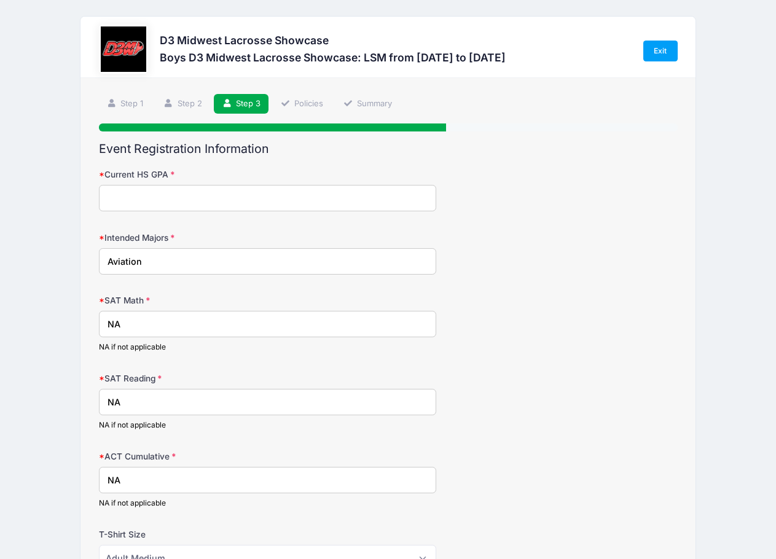
click at [154, 196] on input "Current HS GPA" at bounding box center [268, 198] width 338 height 26
click at [149, 200] on input "Current HS GPA" at bounding box center [268, 198] width 338 height 26
click at [546, 237] on div "Intended Majors Aviation" at bounding box center [388, 252] width 578 height 43
click at [139, 199] on input "Current HS GPA" at bounding box center [268, 198] width 338 height 26
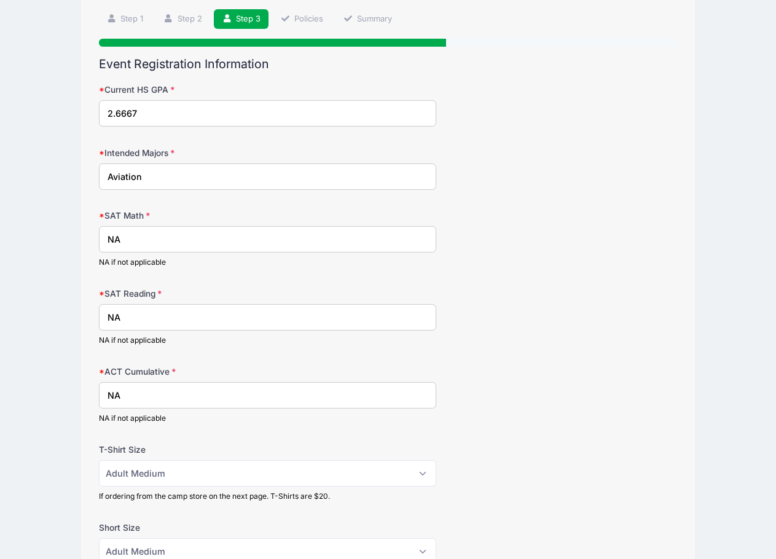
scroll to position [219, 0]
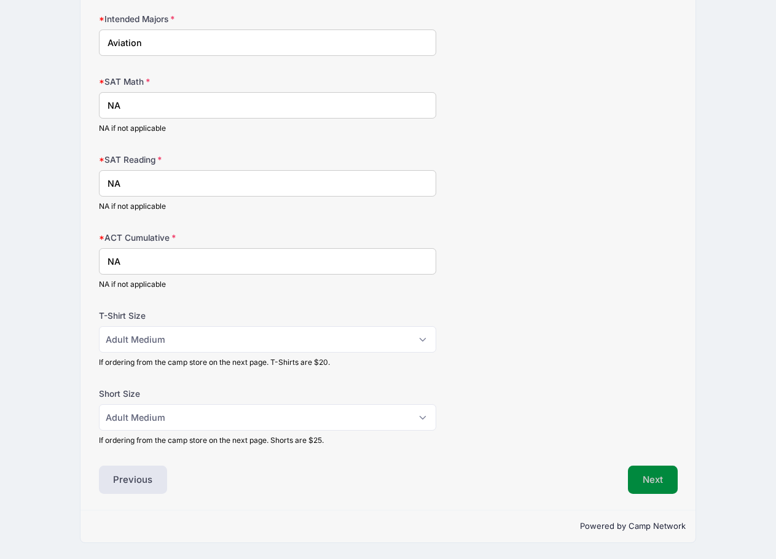
type input "2.6667"
click at [652, 481] on button "Next" at bounding box center [653, 479] width 50 height 28
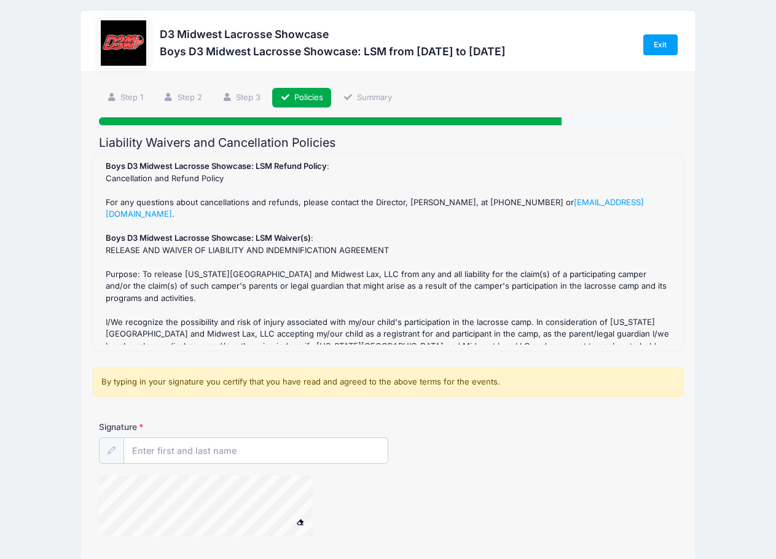
scroll to position [0, 0]
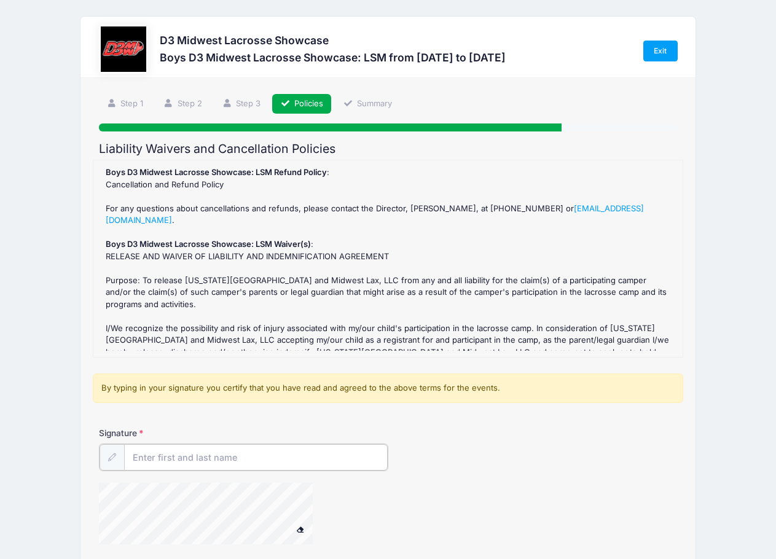
click at [166, 457] on input "Signature" at bounding box center [255, 457] width 263 height 26
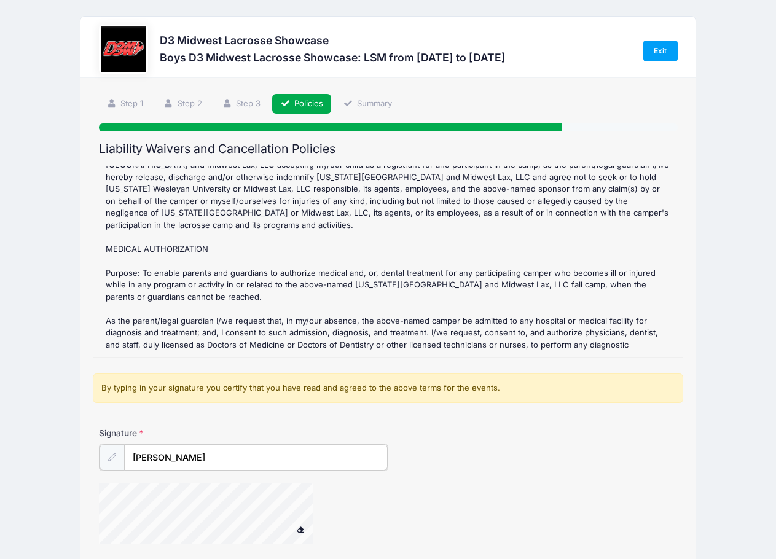
scroll to position [106, 0]
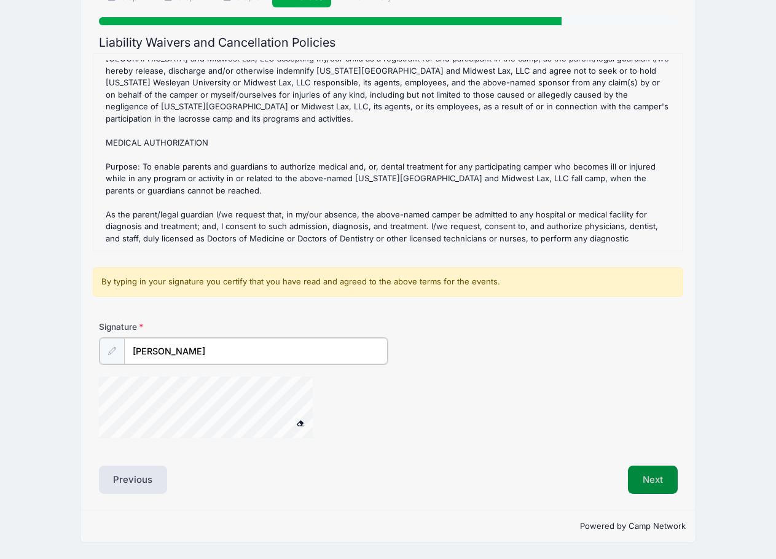
type input "Robert Sillers"
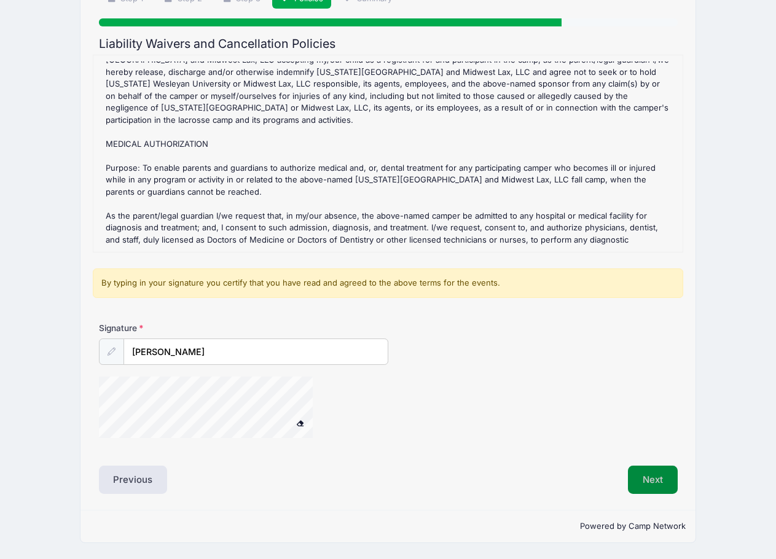
click at [651, 478] on button "Next" at bounding box center [653, 479] width 50 height 28
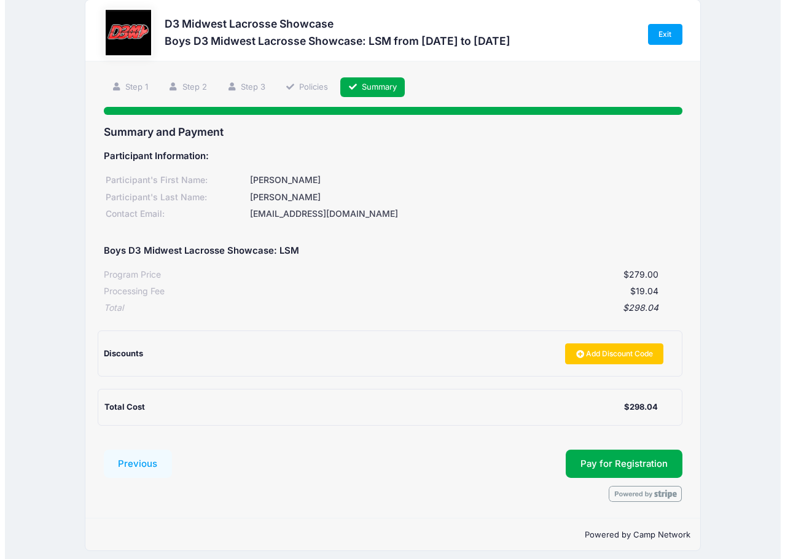
scroll to position [25, 0]
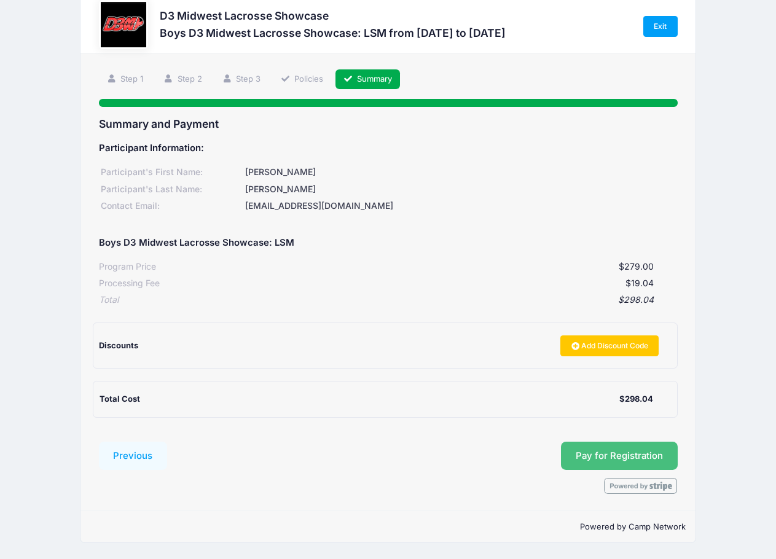
click at [615, 453] on button "Pay for Registration" at bounding box center [619, 455] width 117 height 28
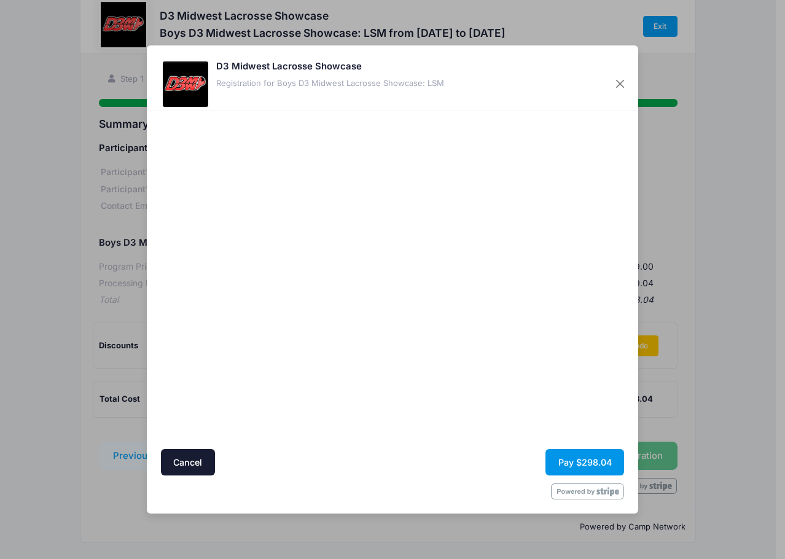
click at [562, 461] on button "Pay $298.04" at bounding box center [584, 462] width 79 height 26
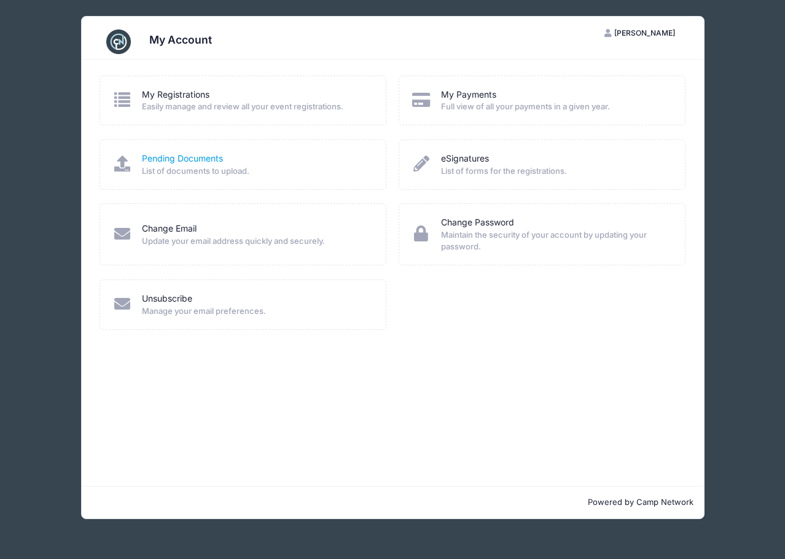
click at [181, 161] on link "Pending Documents" at bounding box center [182, 158] width 81 height 13
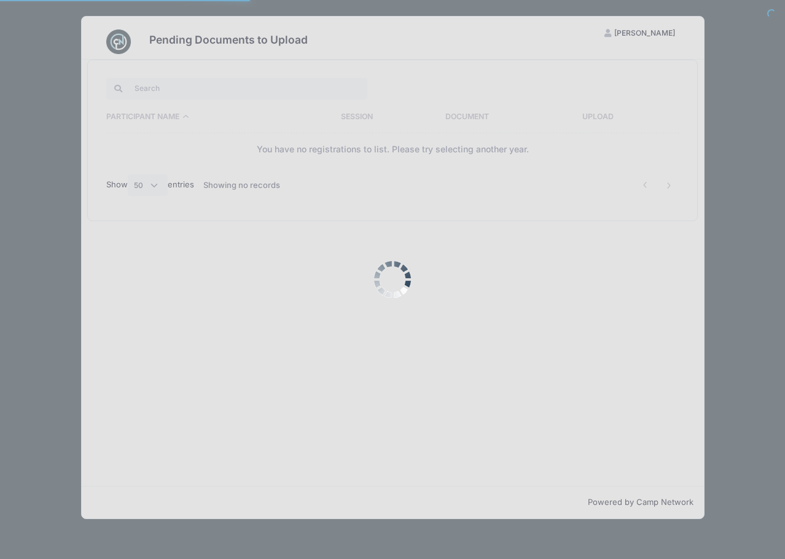
select select "50"
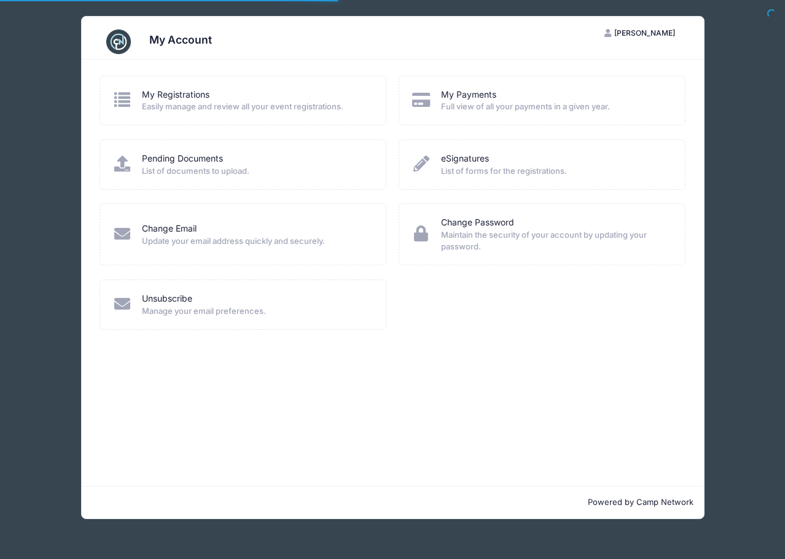
click at [211, 96] on div "My Registrations" at bounding box center [256, 94] width 228 height 13
click at [192, 98] on link "My Registrations" at bounding box center [176, 94] width 68 height 13
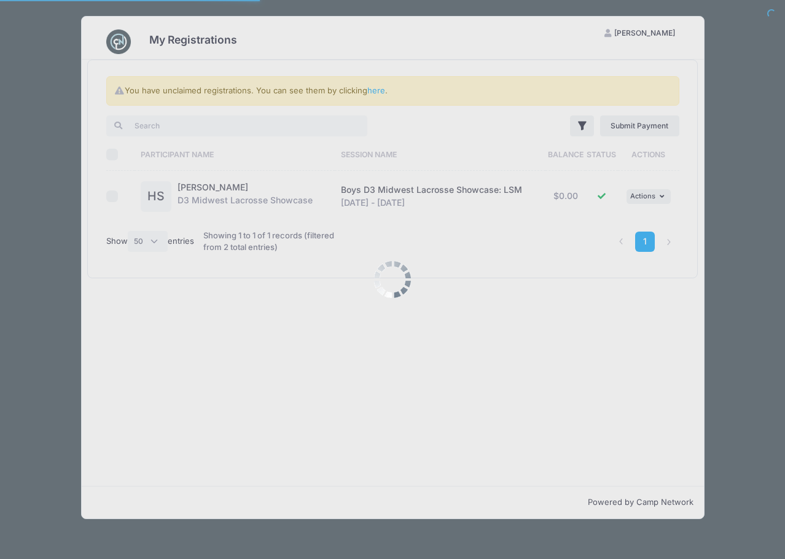
select select "50"
